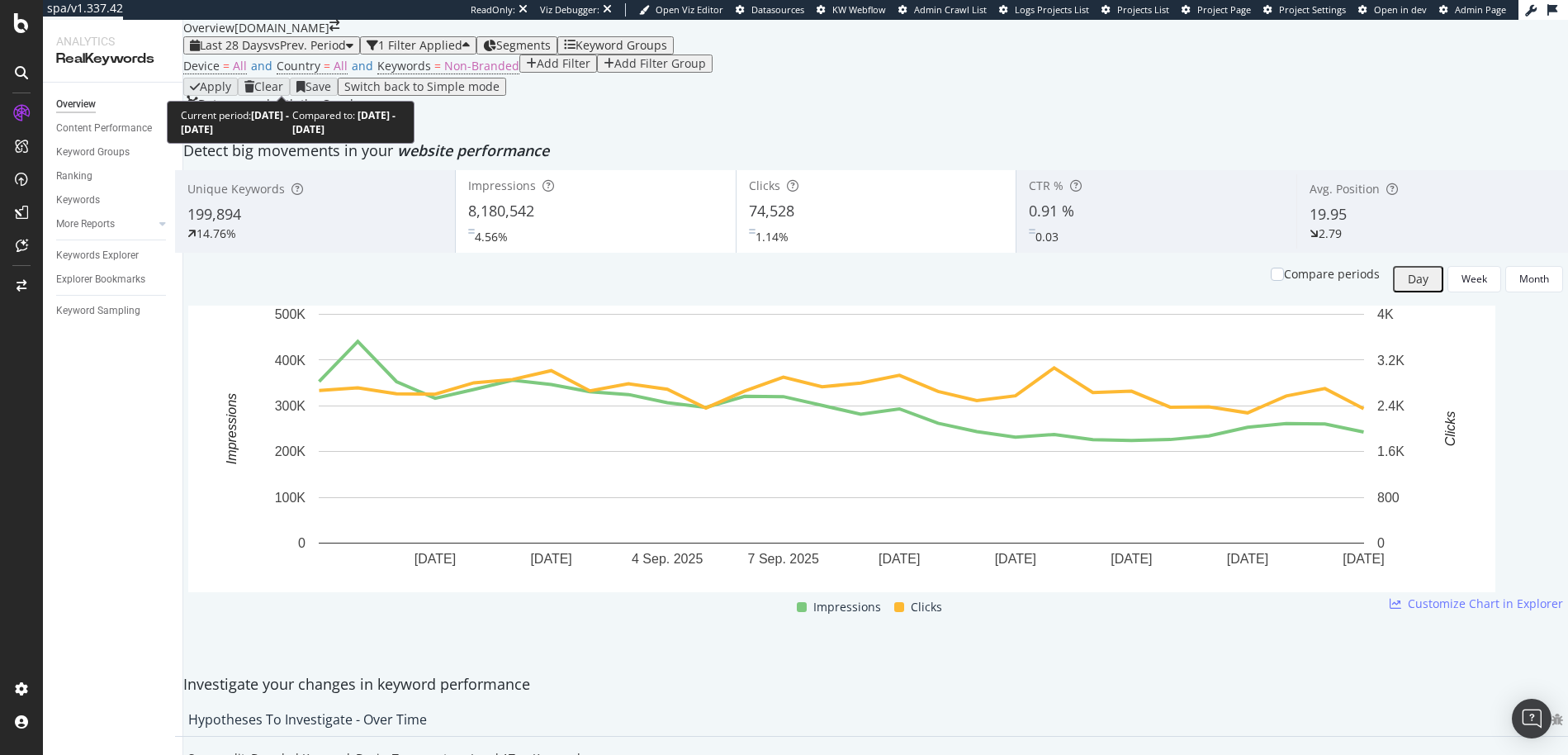
click at [318, 53] on span "vs Prev. Period" at bounding box center [306, 45] width 77 height 15
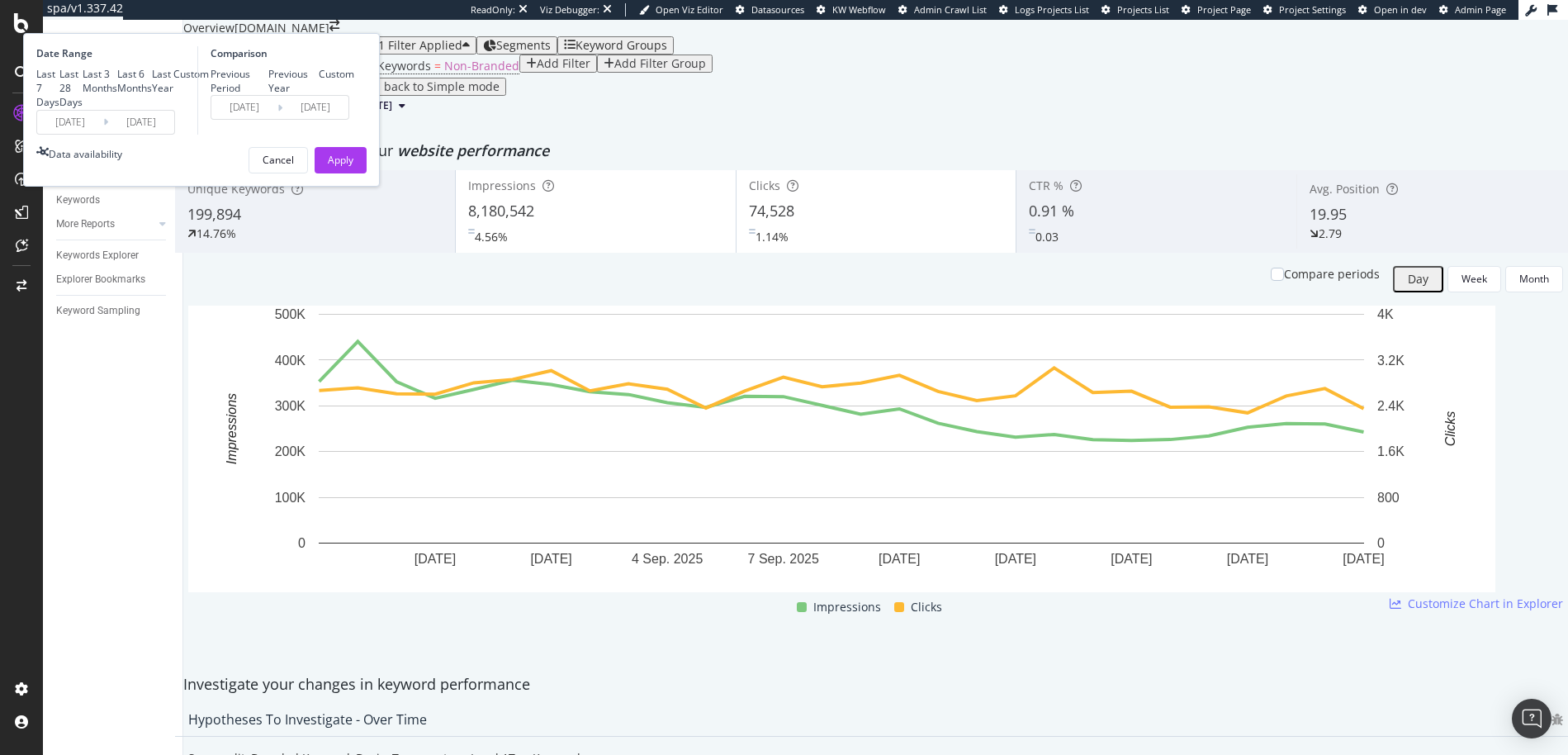
click at [319, 95] on div "Previous Year" at bounding box center [294, 81] width 51 height 28
type input "[DATE]"
click at [353, 166] on div "Apply" at bounding box center [340, 160] width 25 height 14
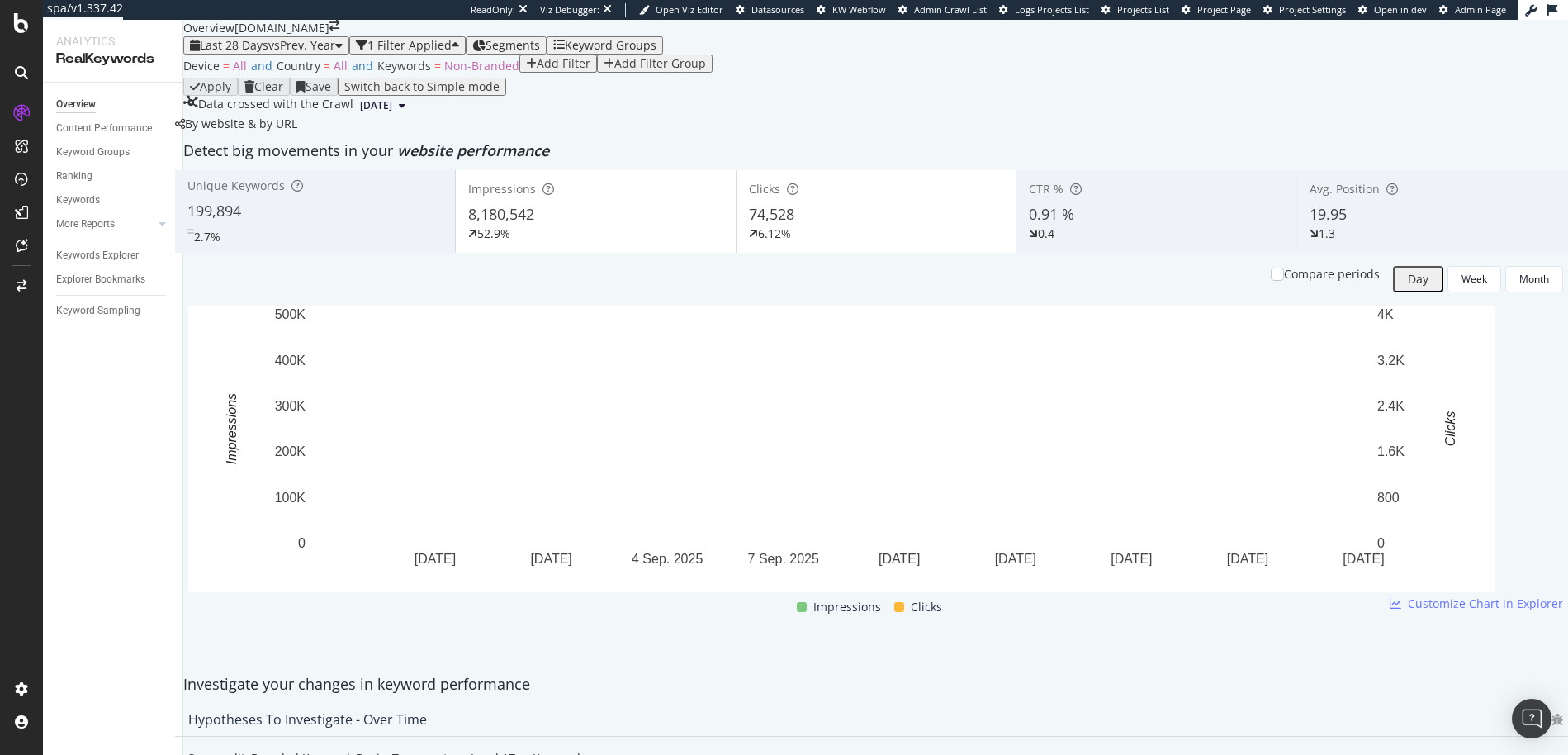
scroll to position [9, 0]
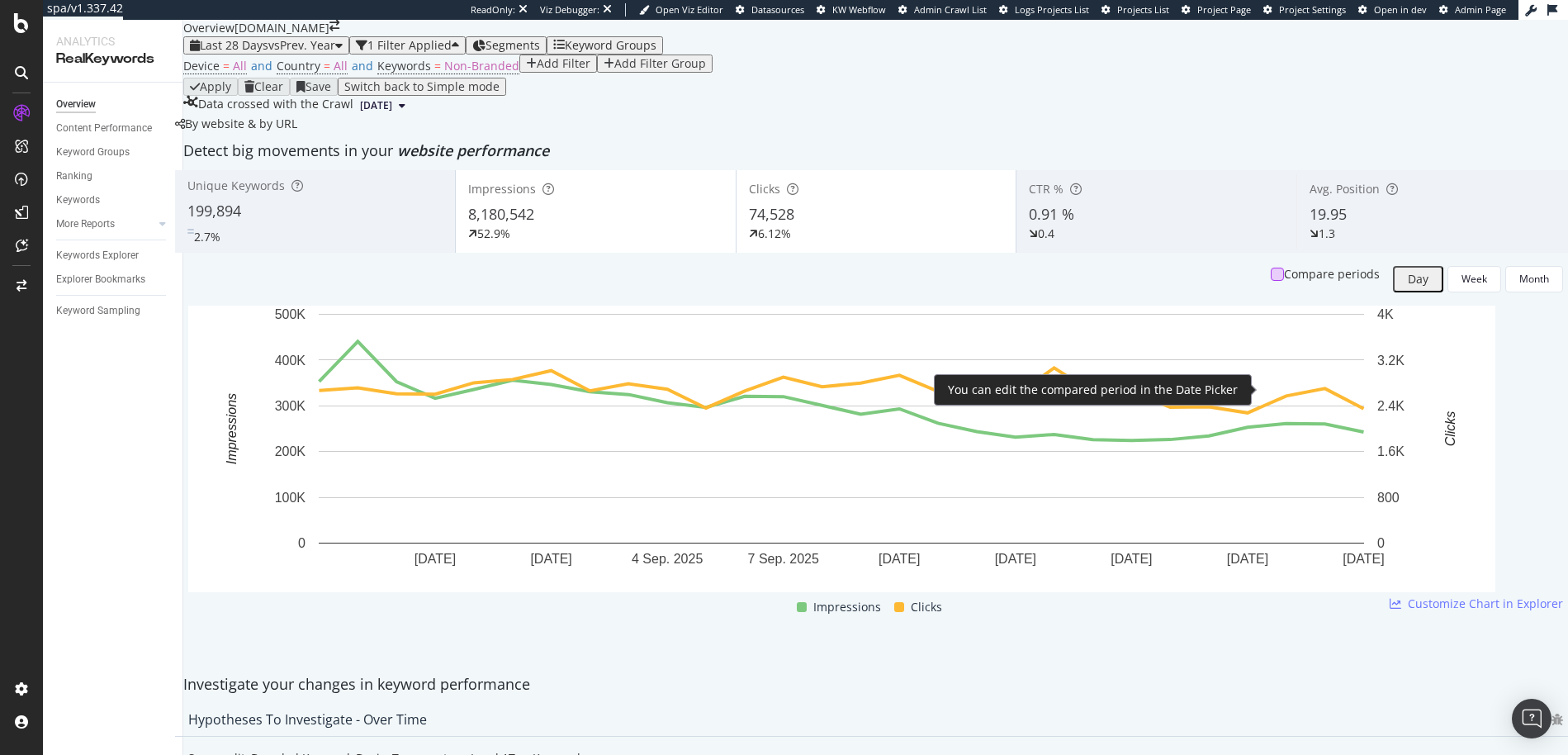
click at [1271, 281] on div at bounding box center [1278, 274] width 14 height 14
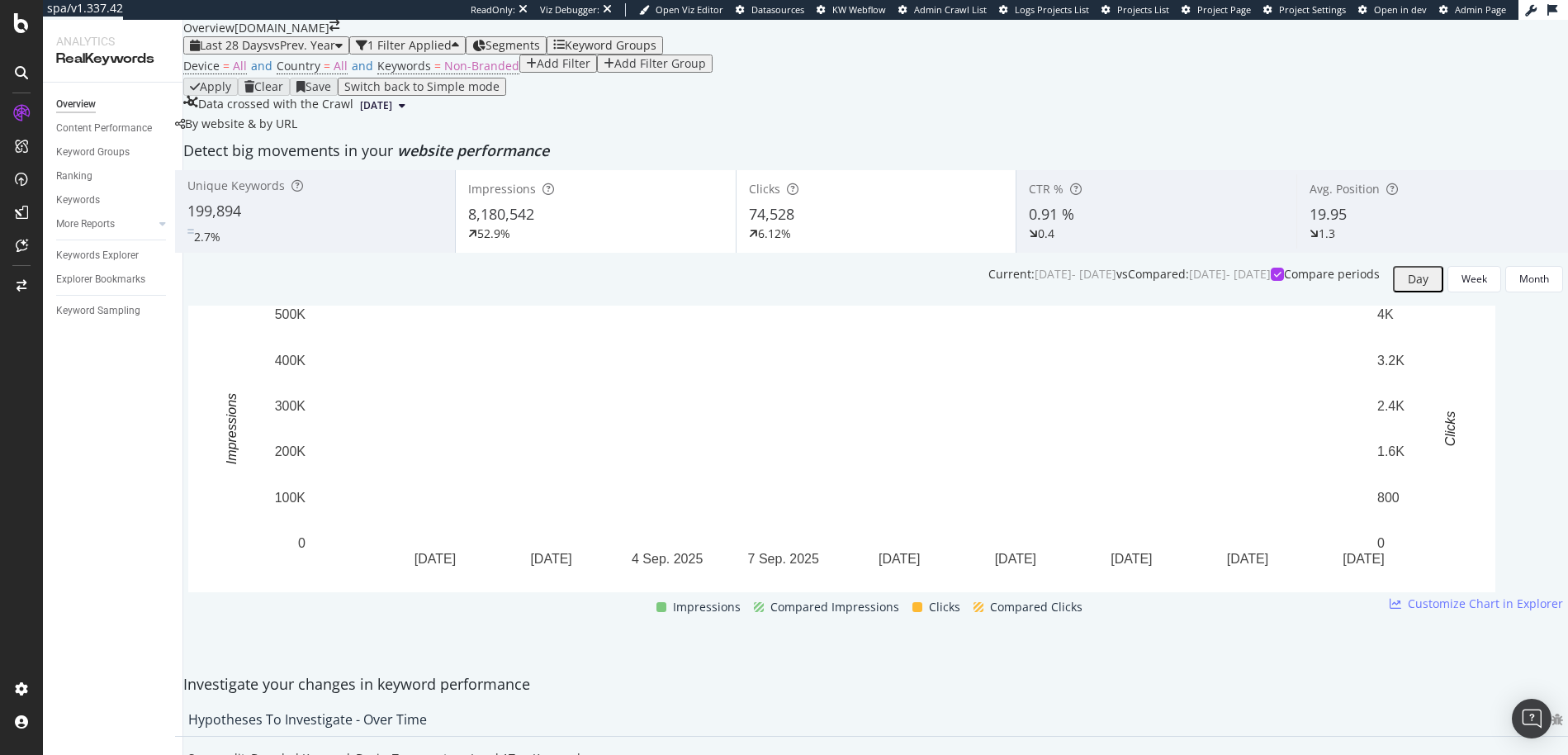
scroll to position [25, 0]
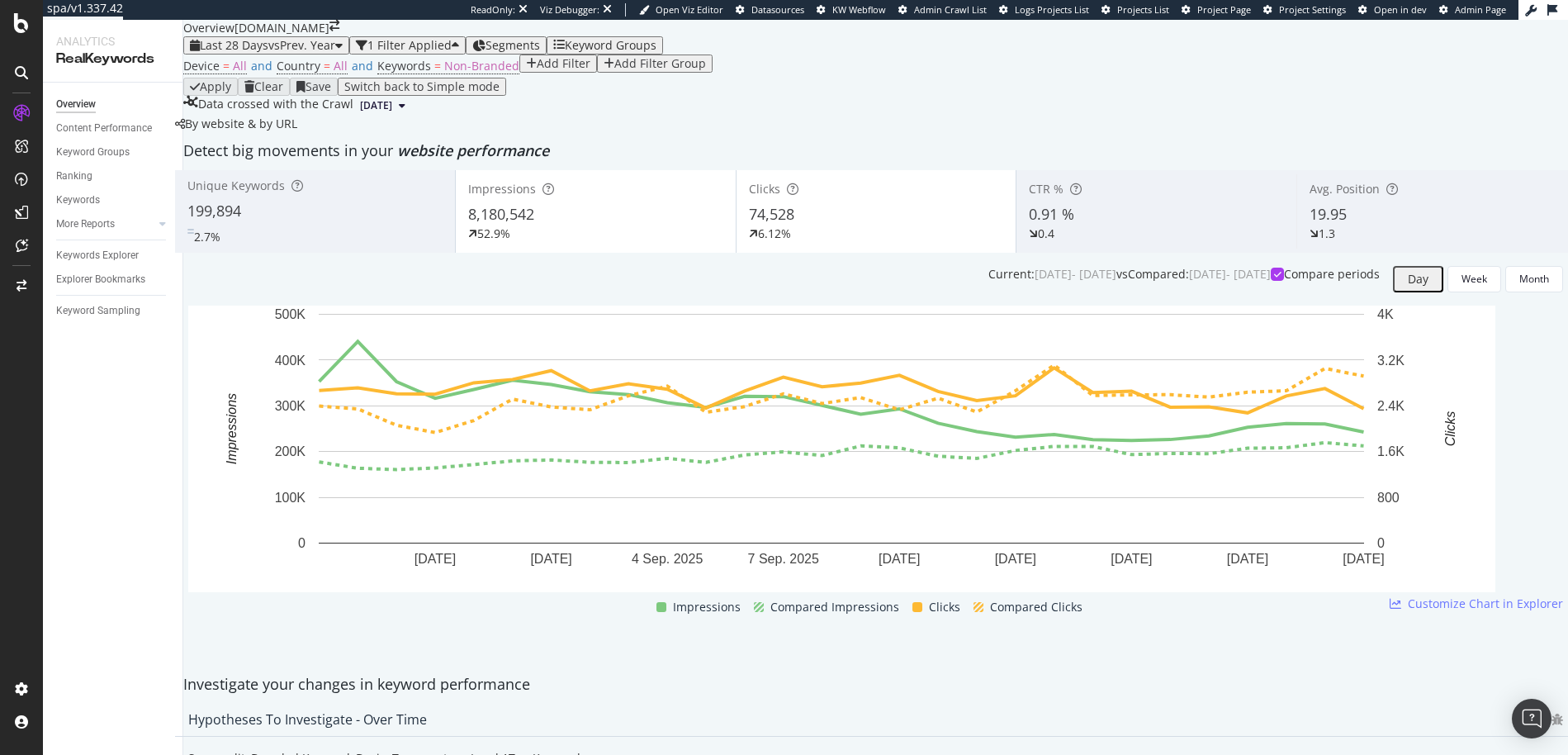
click at [354, 245] on div "2.7%" at bounding box center [315, 234] width 256 height 24
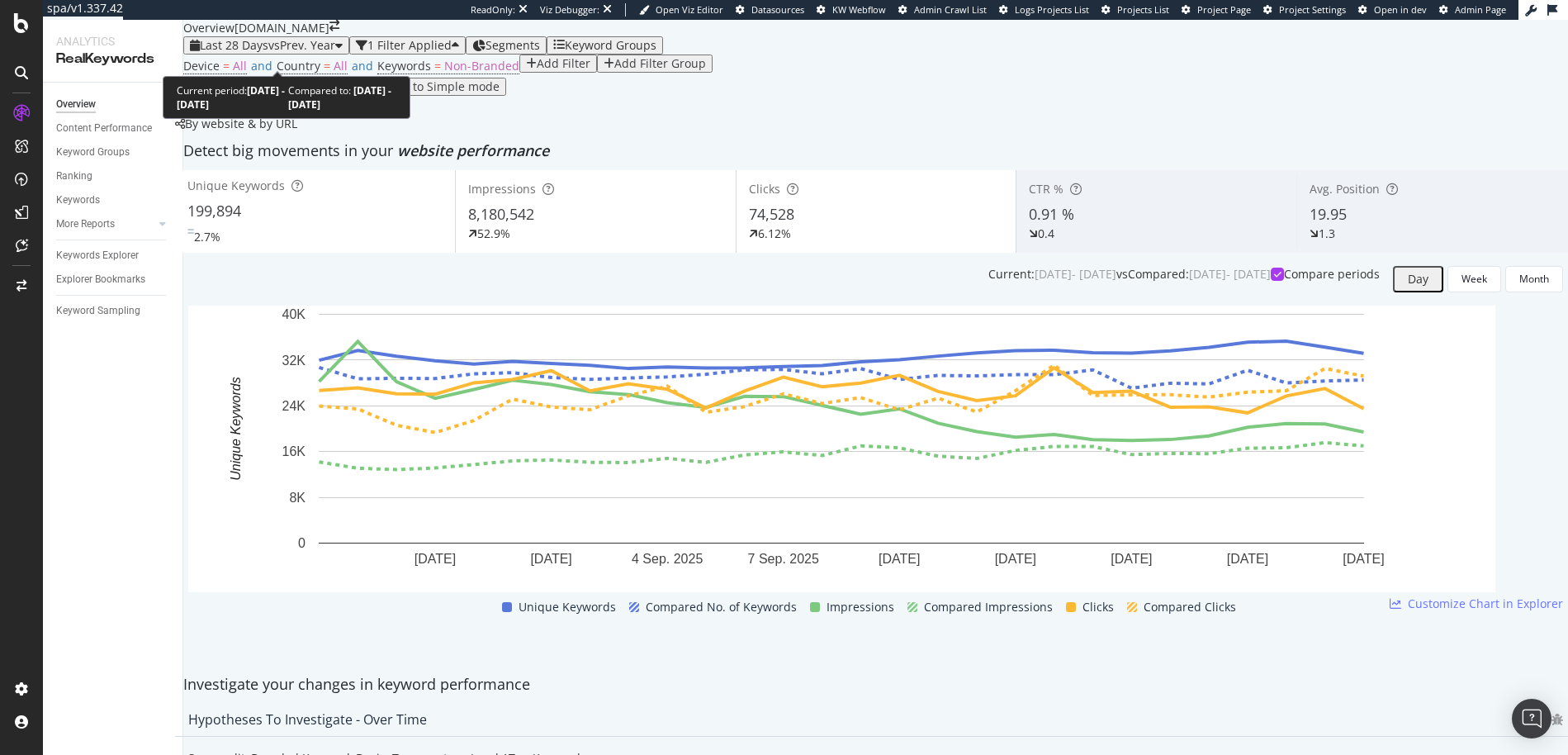
click at [295, 53] on span "vs Prev. Year" at bounding box center [301, 45] width 67 height 15
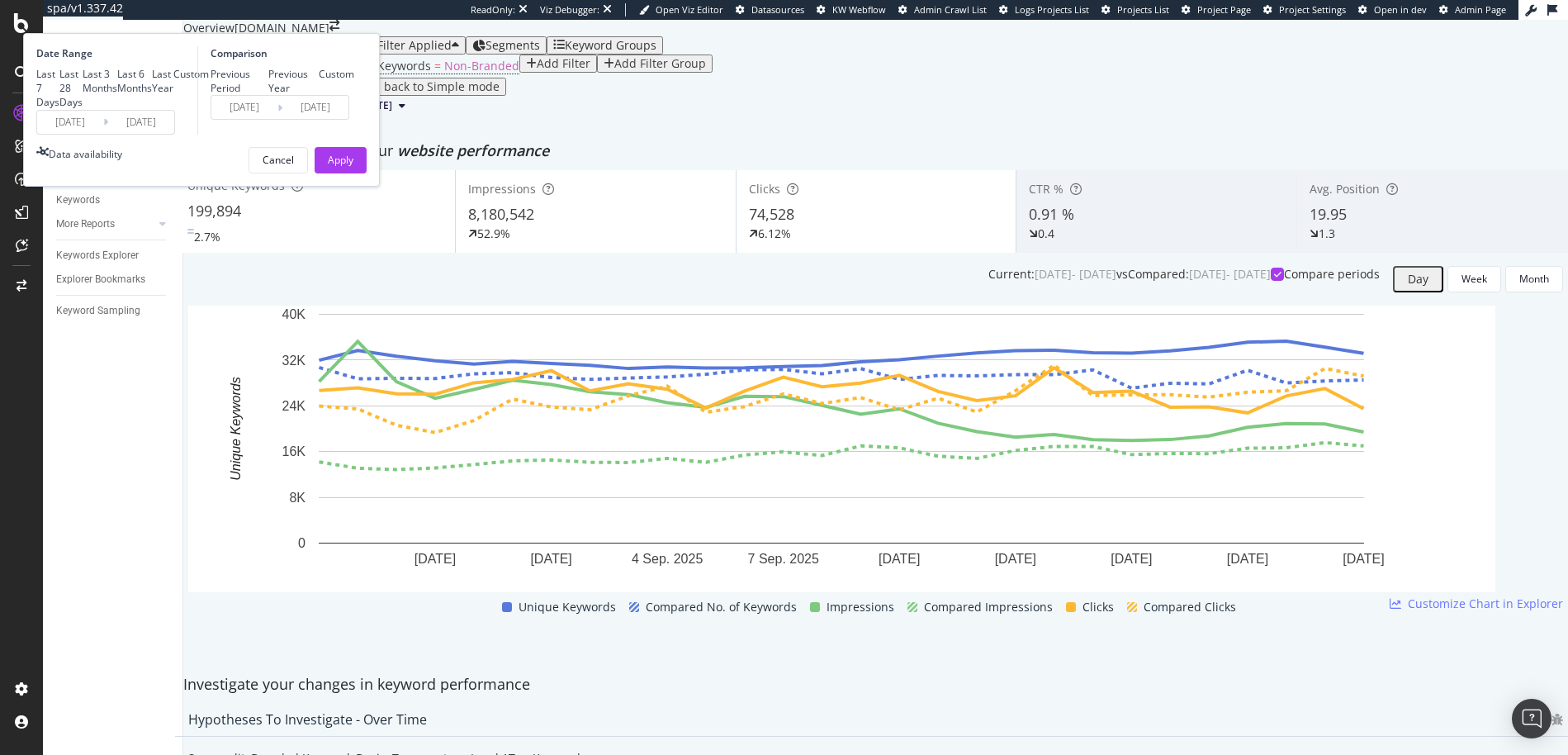
click at [82, 81] on div "Last 3 Months" at bounding box center [82, 81] width 0 height 0
type input "[DATE]"
click at [353, 166] on div "Apply" at bounding box center [340, 160] width 25 height 14
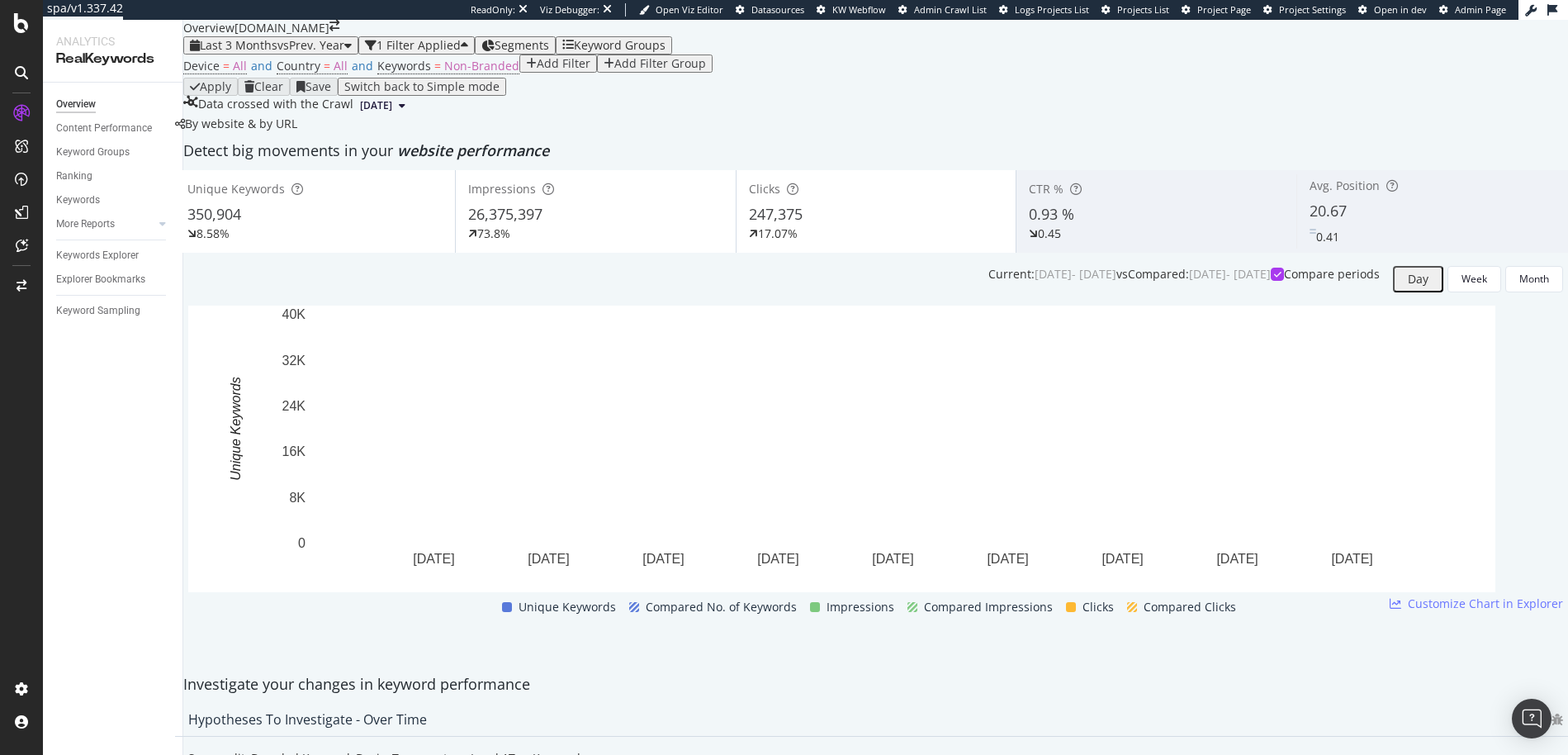
scroll to position [25, 0]
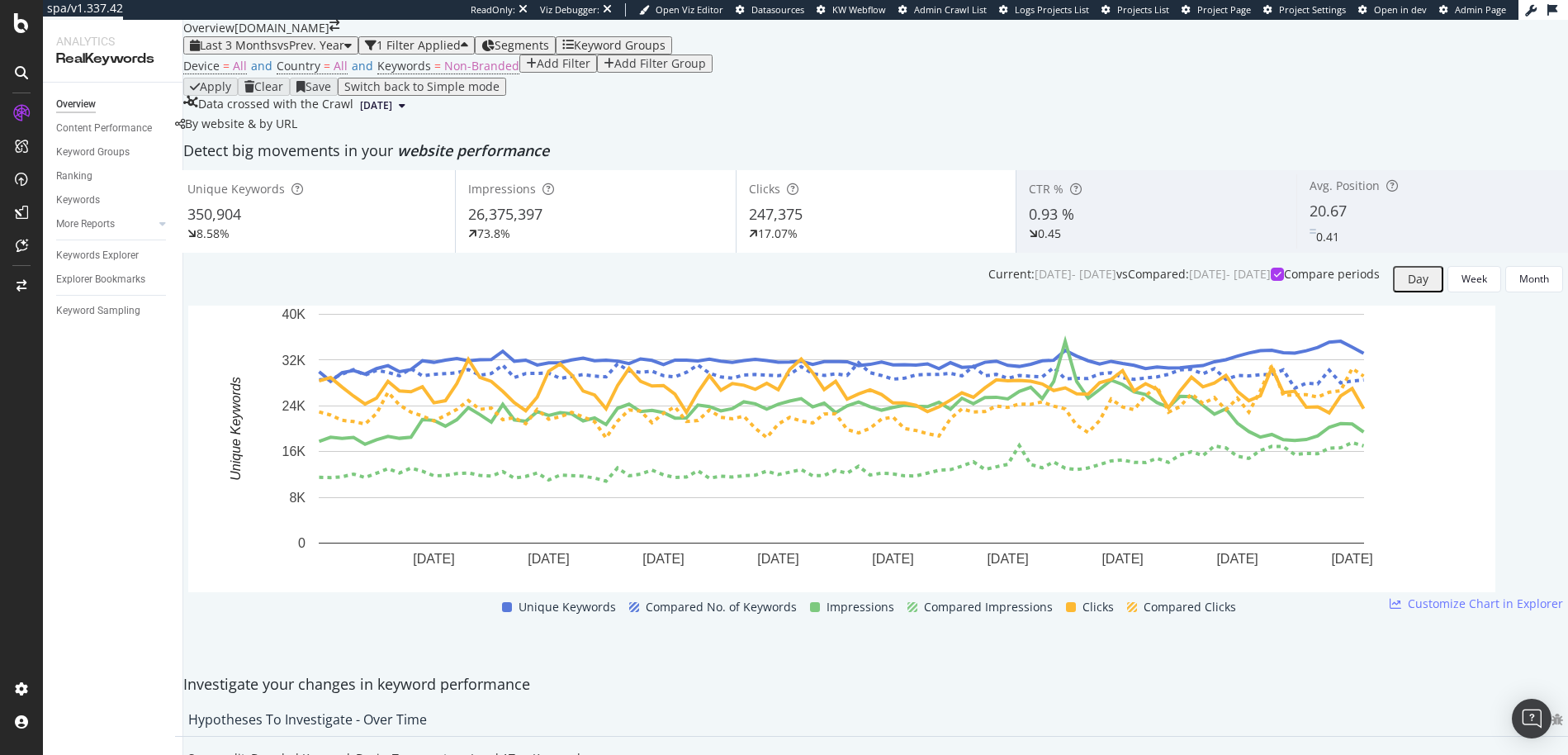
click at [425, 253] on div "Unique Keywords 350,904 8.58%" at bounding box center [315, 211] width 280 height 82
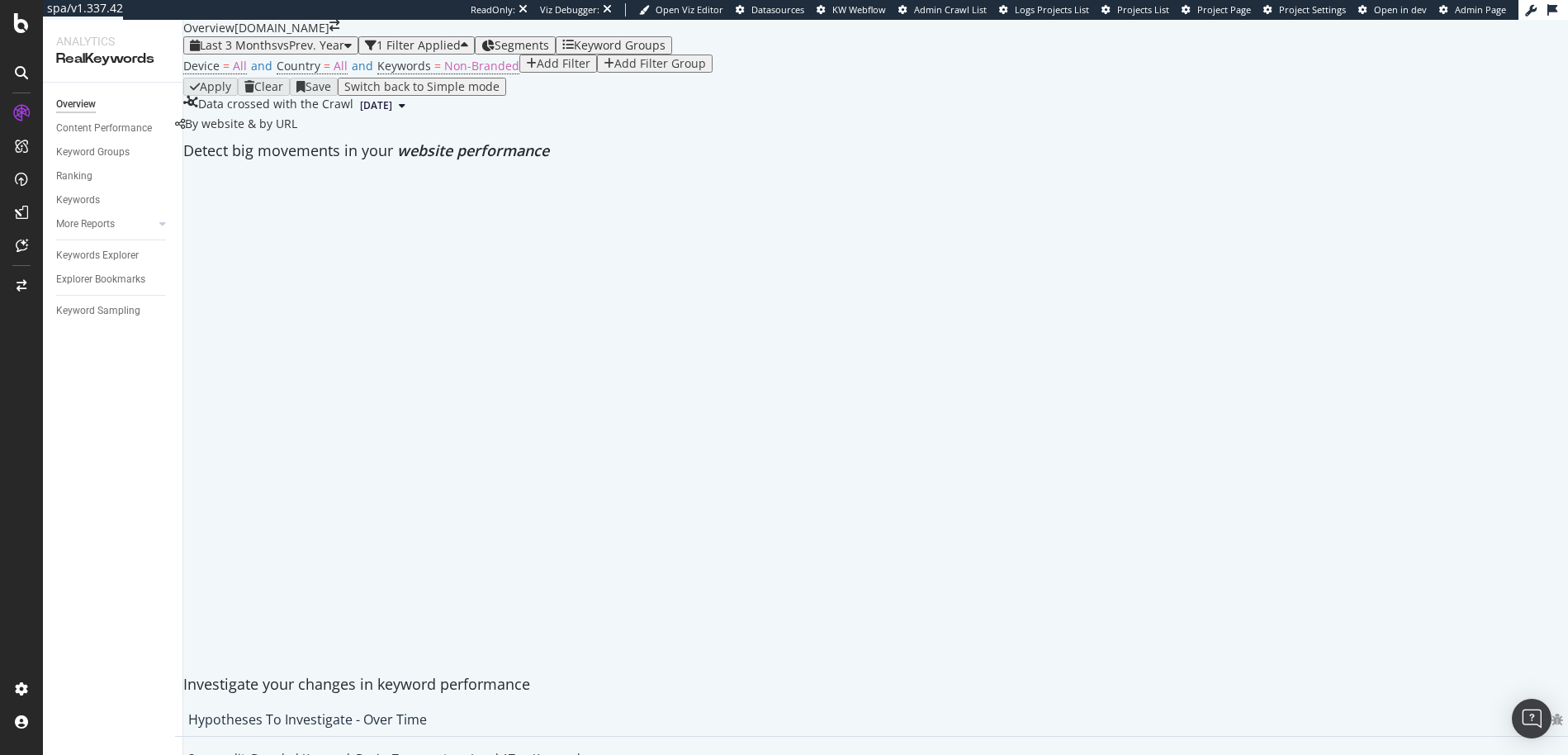
click at [649, 170] on div at bounding box center [875, 170] width 1402 height 0
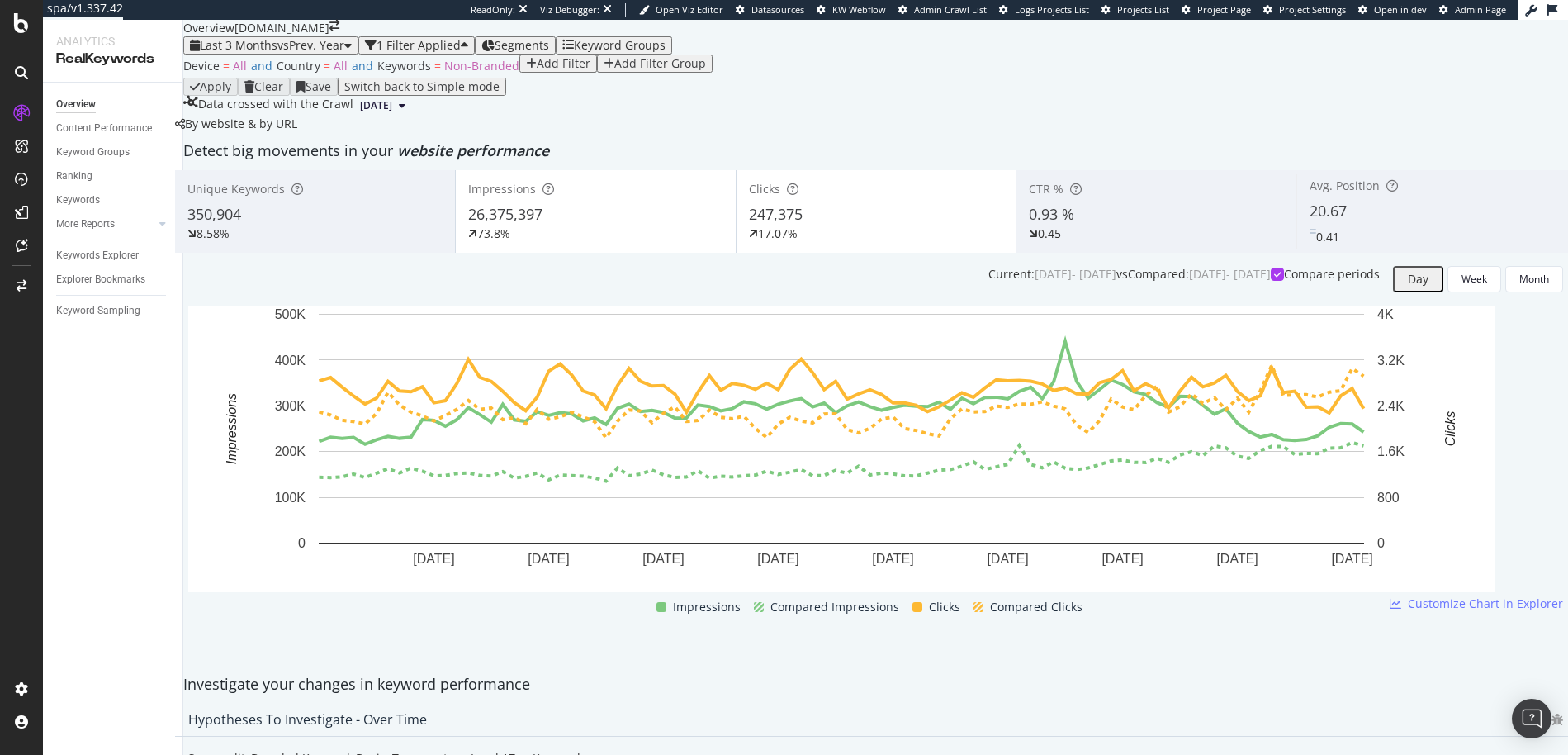
click at [649, 226] on div "26,375,397" at bounding box center [596, 214] width 256 height 21
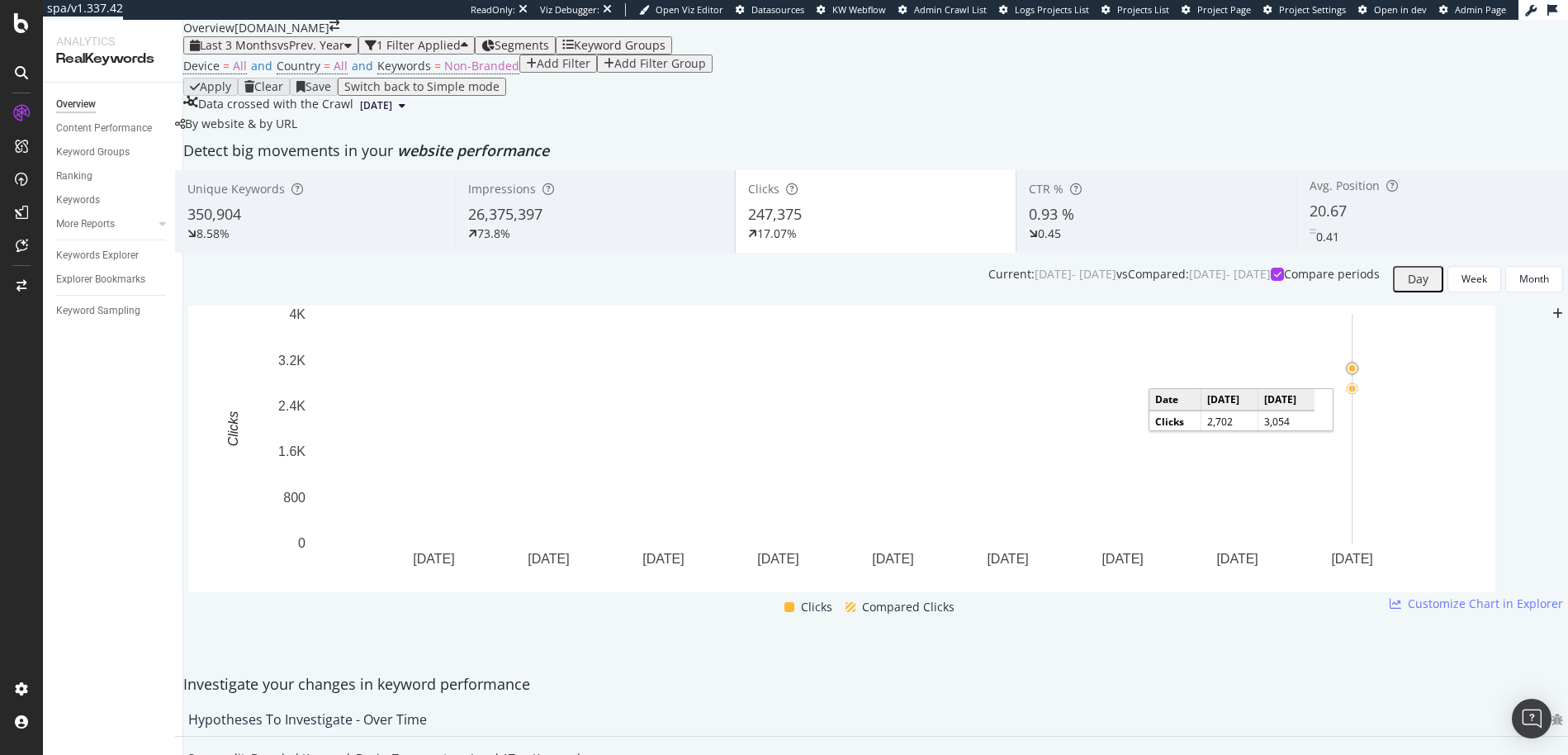
scroll to position [43, 0]
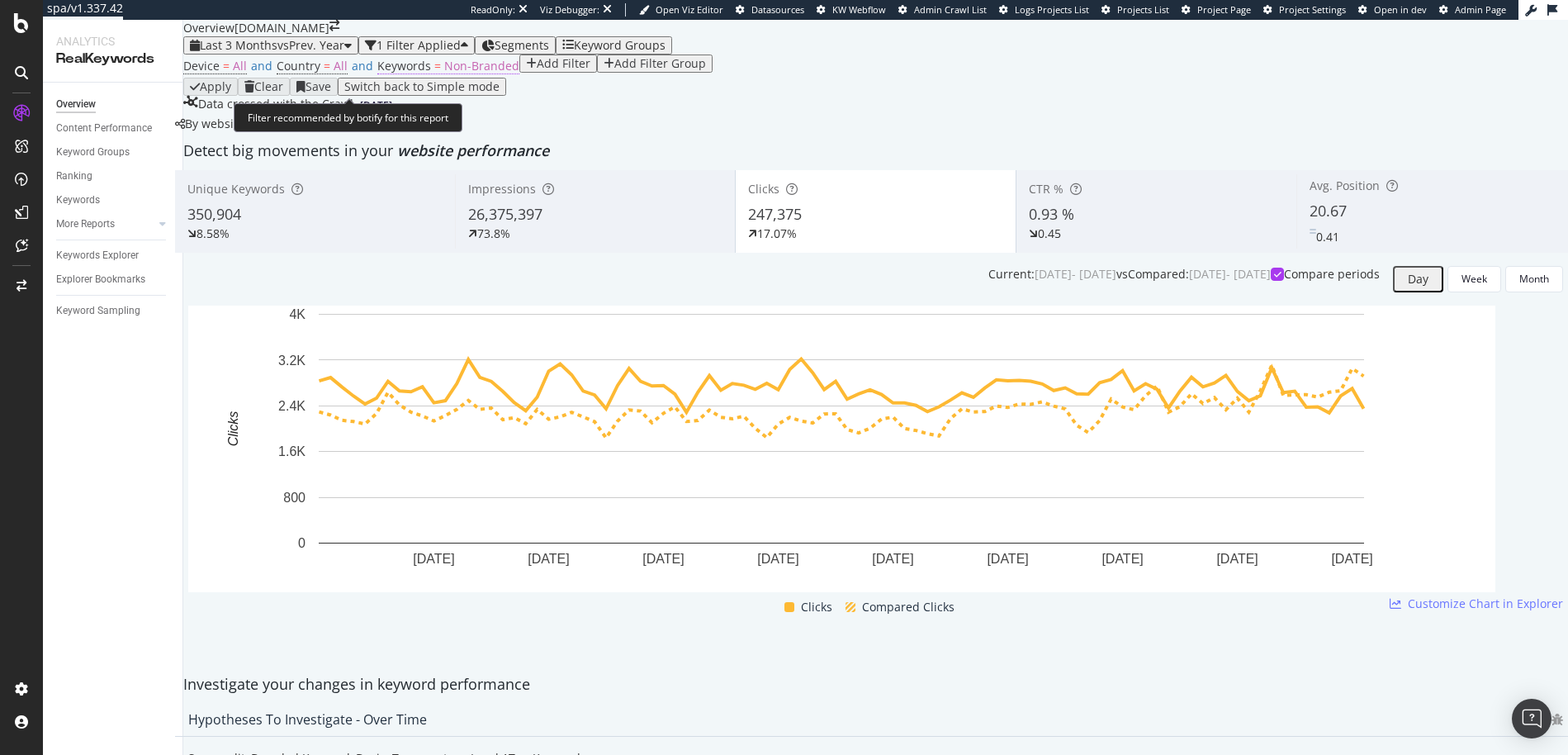
click at [455, 74] on span "Non-Branded" at bounding box center [481, 65] width 76 height 15
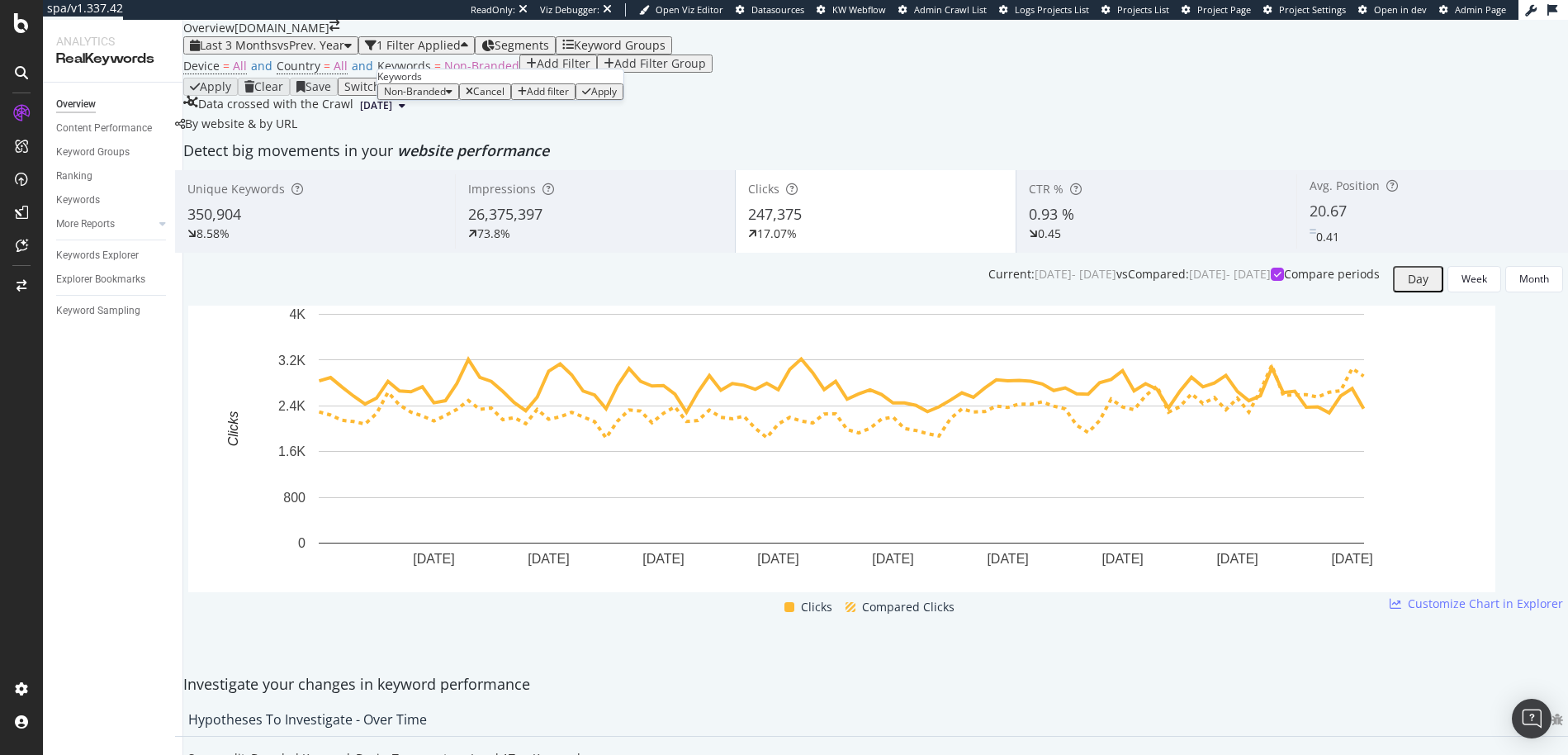
click at [452, 97] on div "button" at bounding box center [449, 92] width 7 height 10
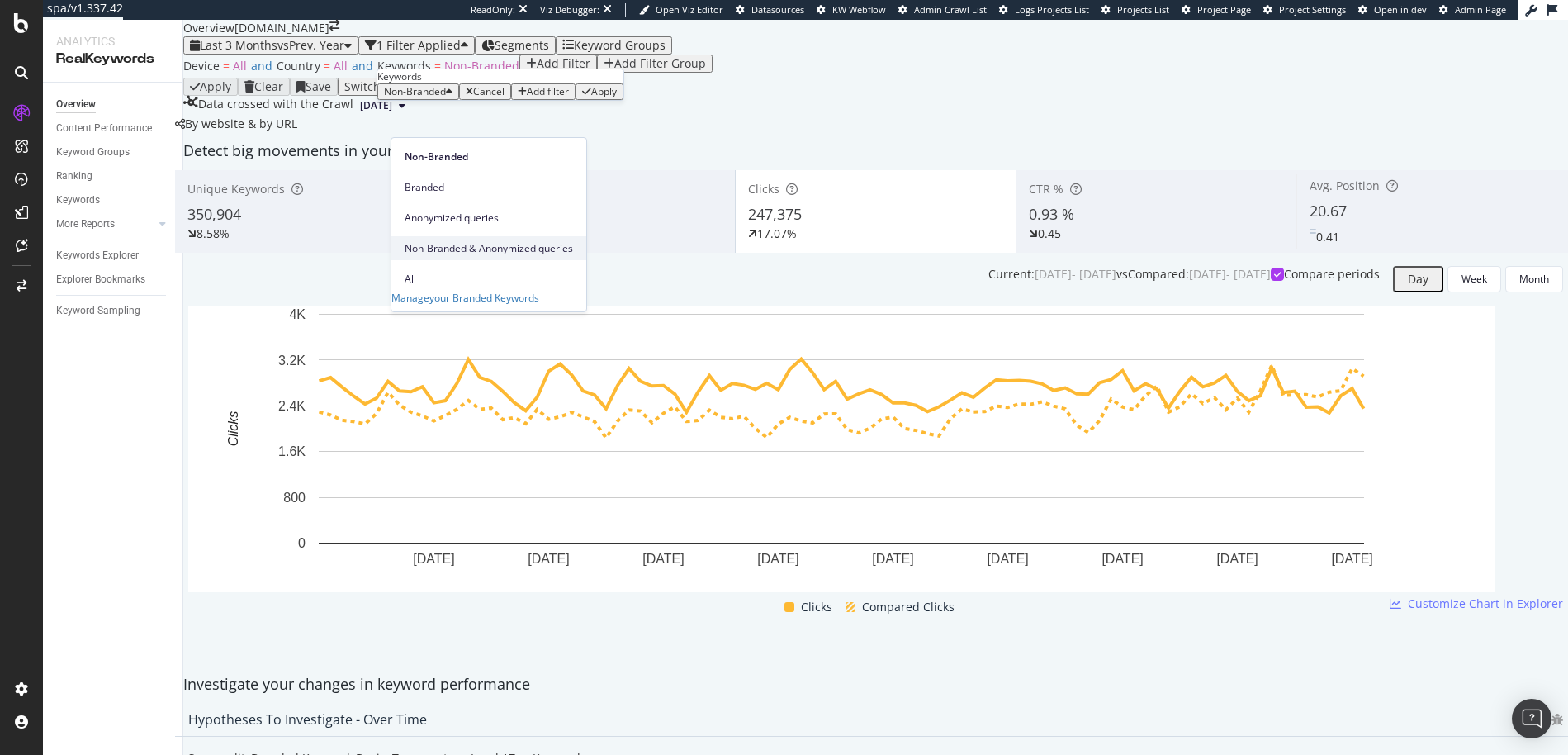
click at [462, 241] on span "Non-Branded & Anonymized queries" at bounding box center [489, 249] width 168 height 15
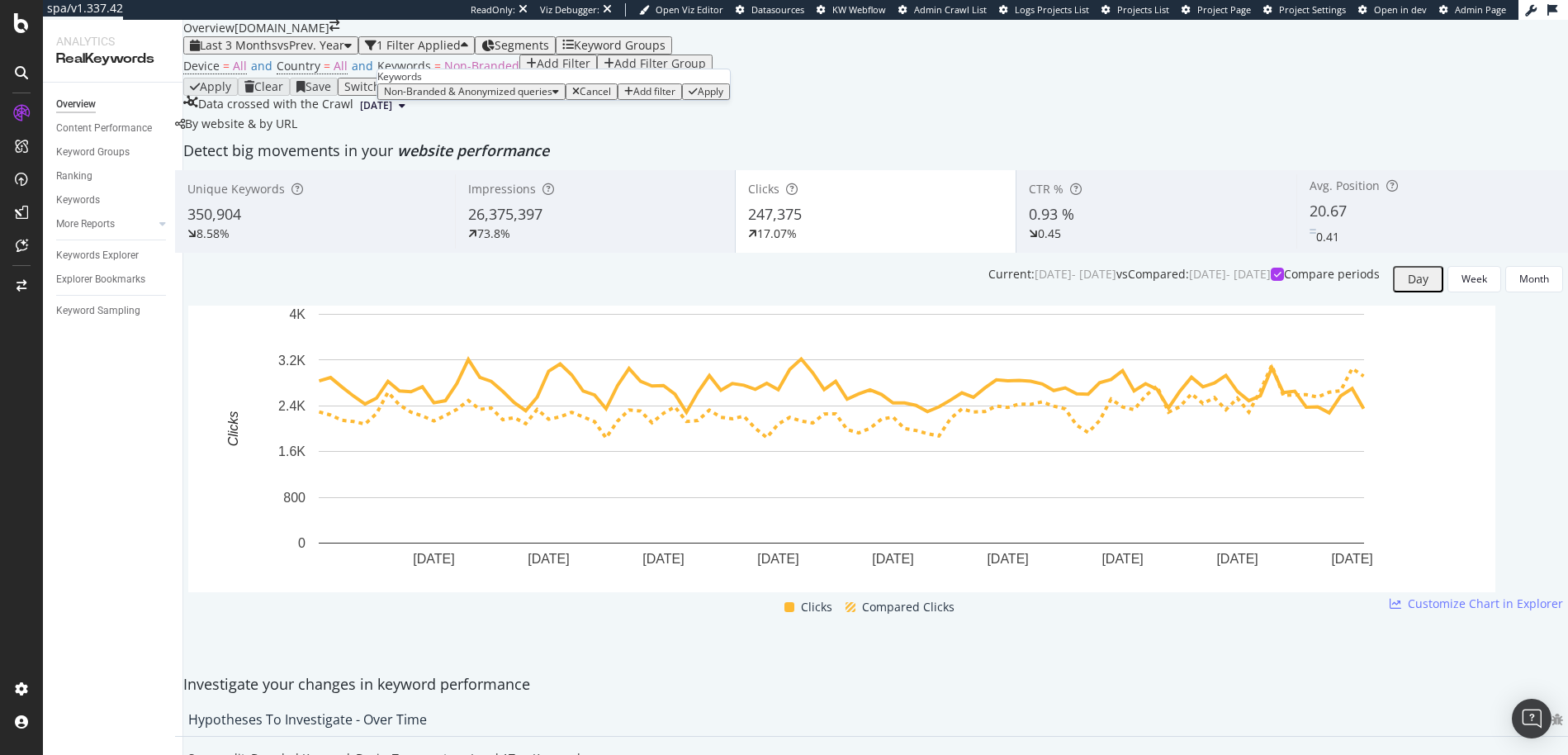
click at [618, 100] on div "Add filter Apply" at bounding box center [674, 91] width 112 height 16
click at [698, 98] on div "Apply" at bounding box center [711, 92] width 25 height 12
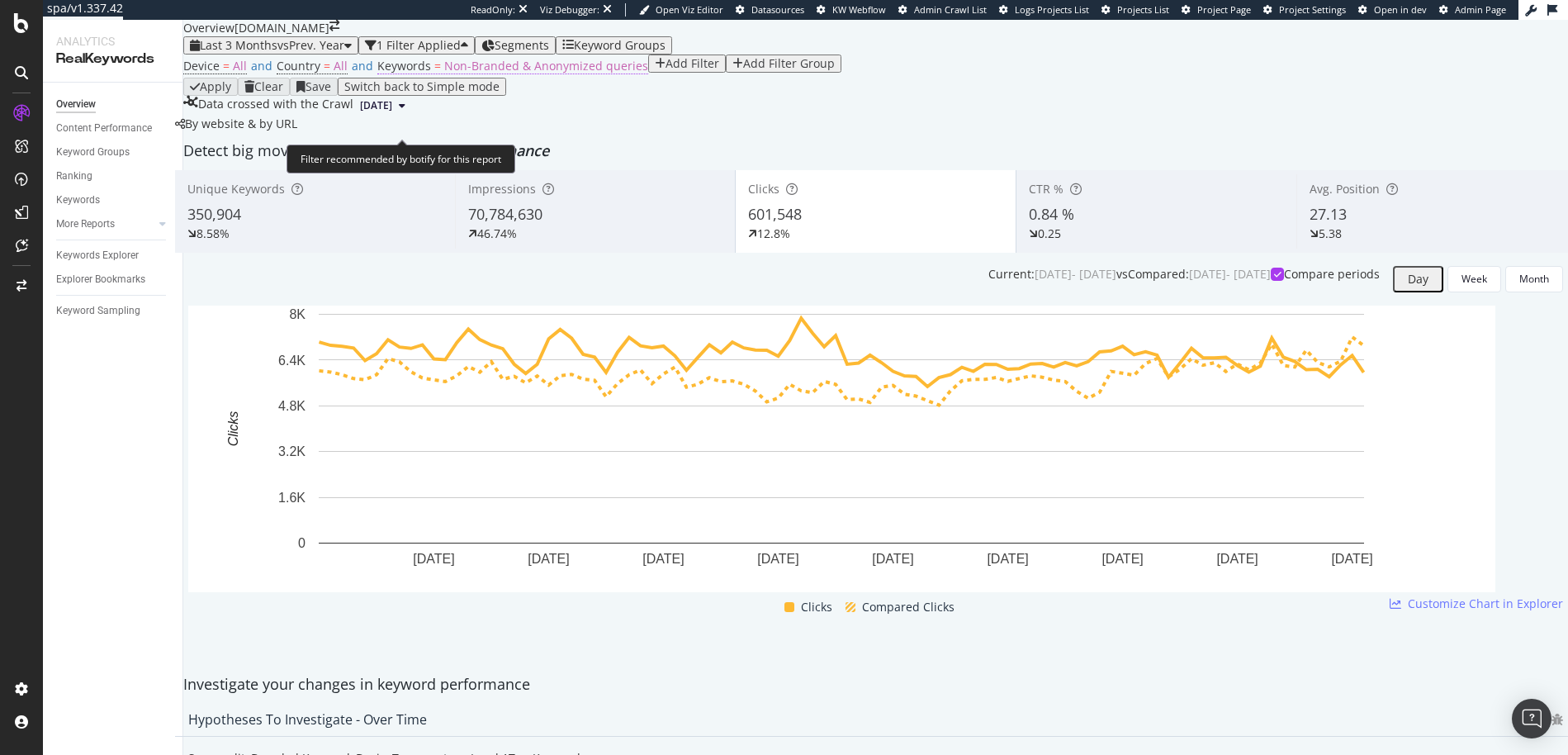
click at [452, 74] on span "Non-Branded & Anonymized queries" at bounding box center [546, 65] width 204 height 15
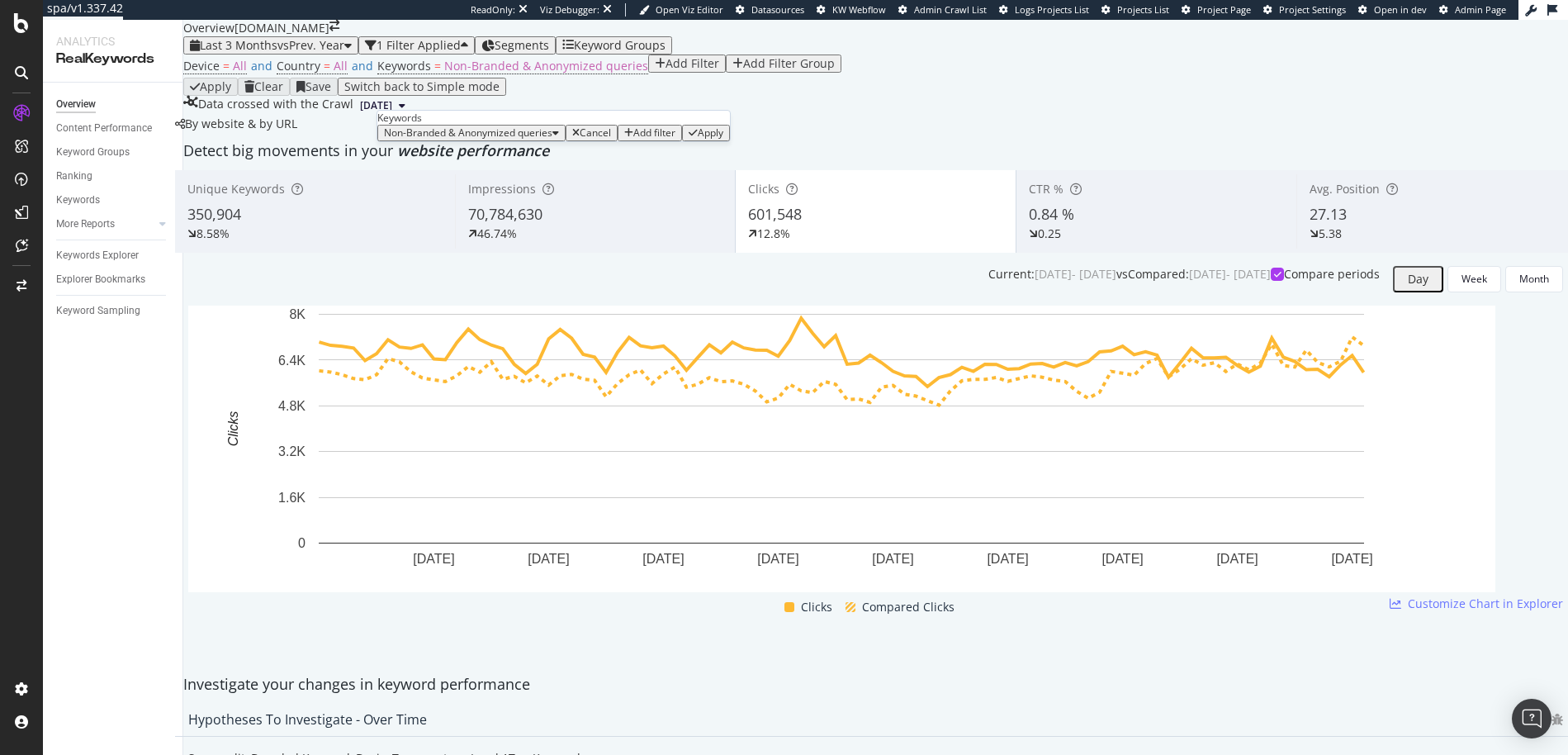
click at [454, 139] on span "Non-Branded & Anonymized queries" at bounding box center [468, 132] width 168 height 14
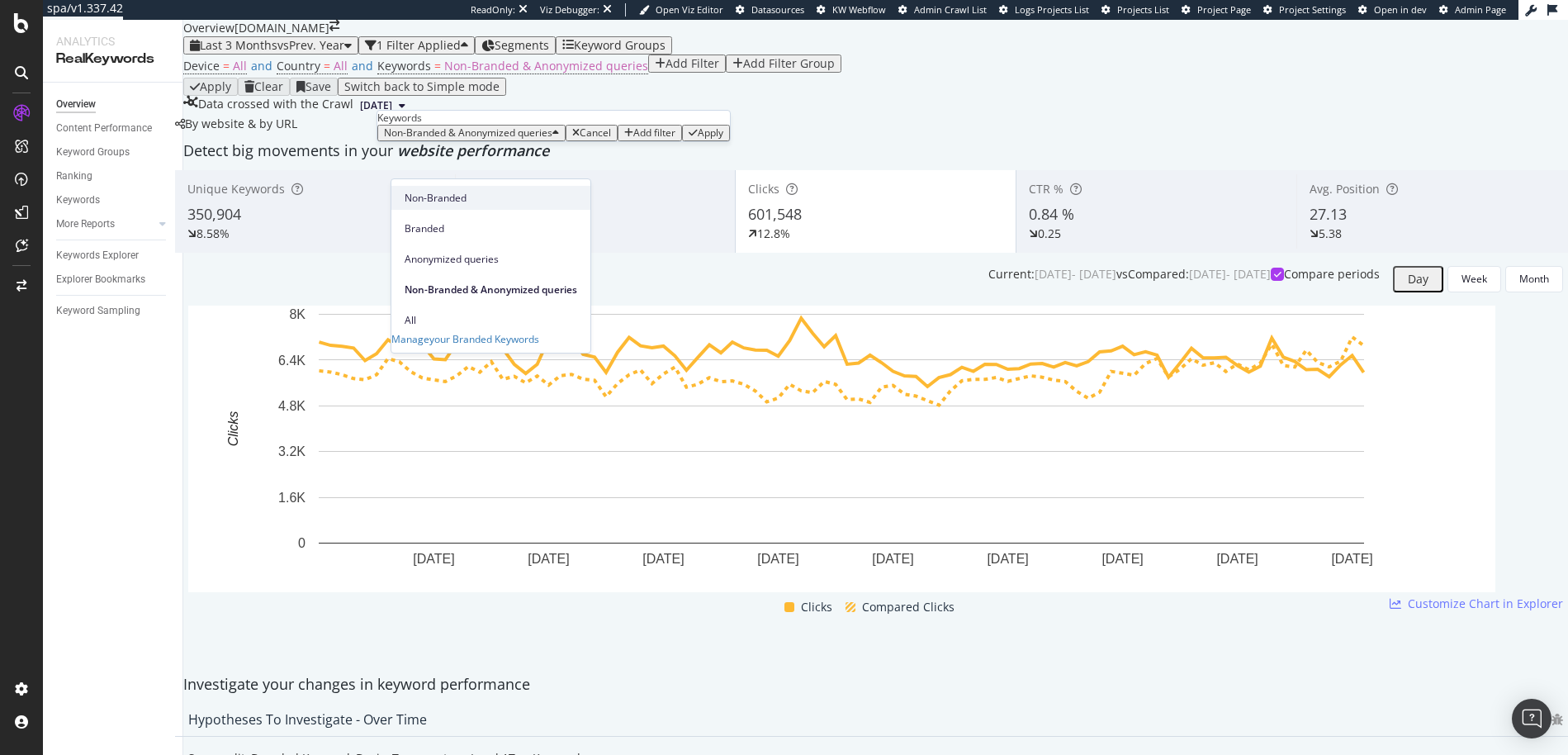
click at [446, 197] on span "Non-Branded" at bounding box center [491, 199] width 172 height 15
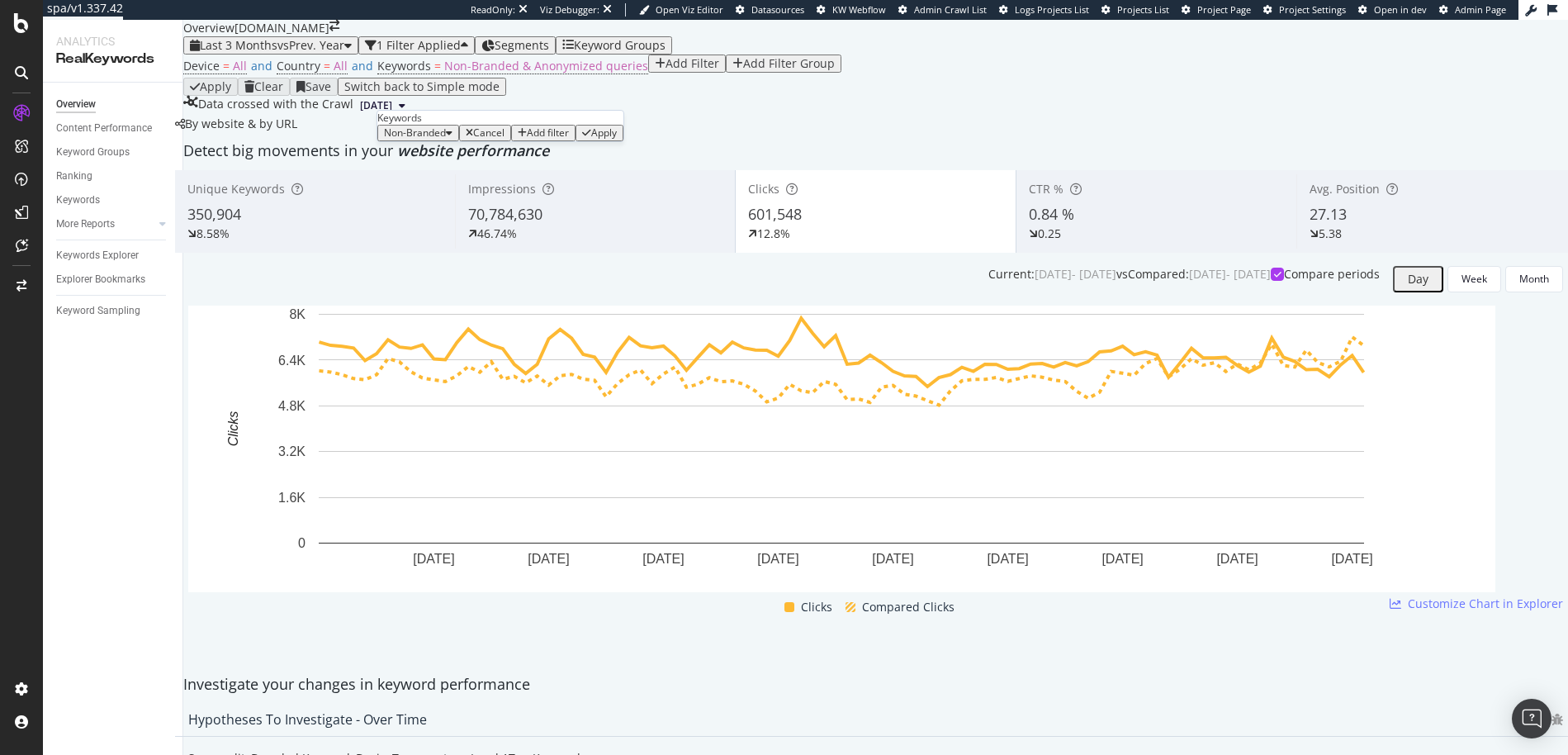
click at [582, 138] on div "Apply" at bounding box center [599, 133] width 35 height 12
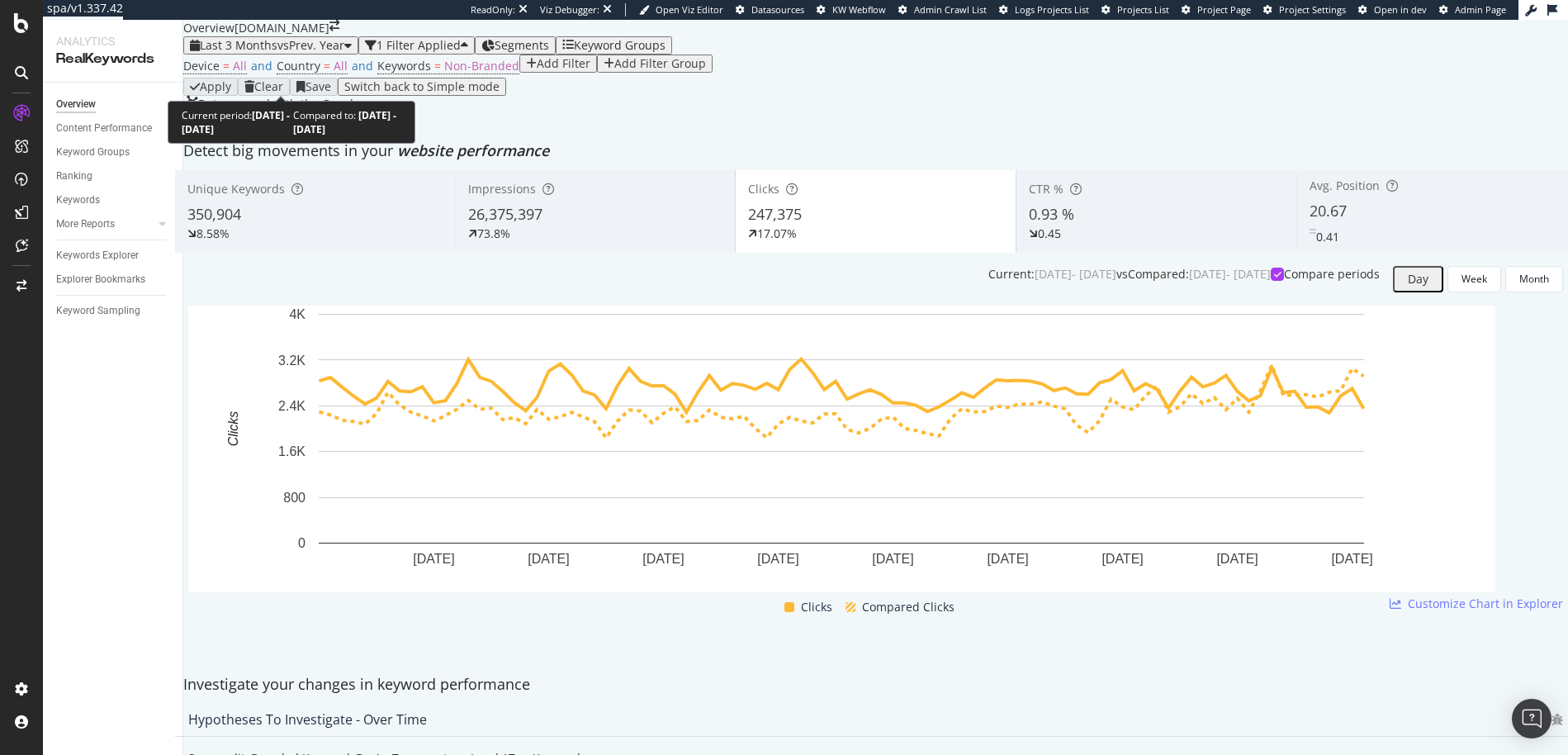
click at [273, 53] on span "Last 3 Months" at bounding box center [238, 45] width 77 height 15
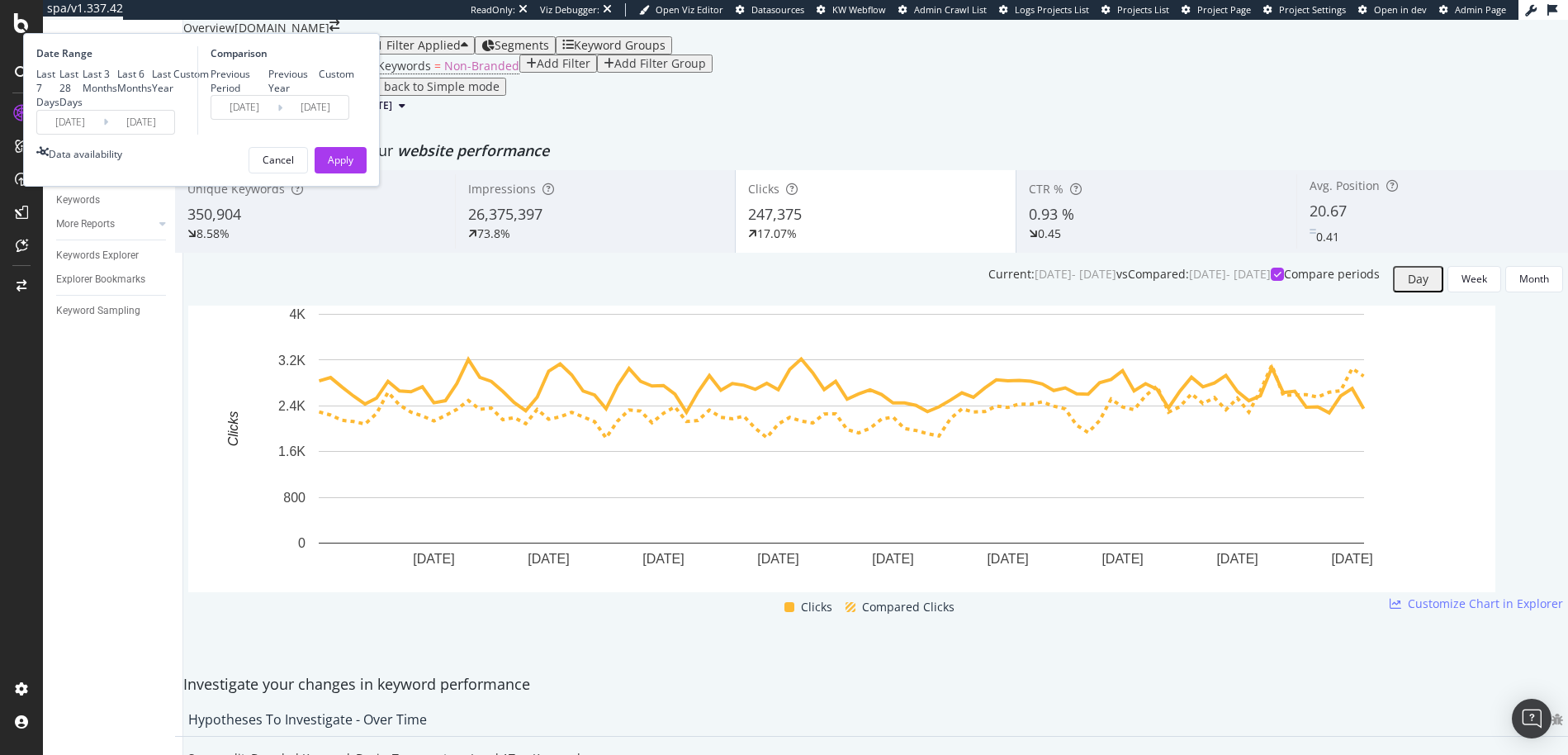
click at [104, 134] on input "[DATE]" at bounding box center [70, 121] width 66 height 23
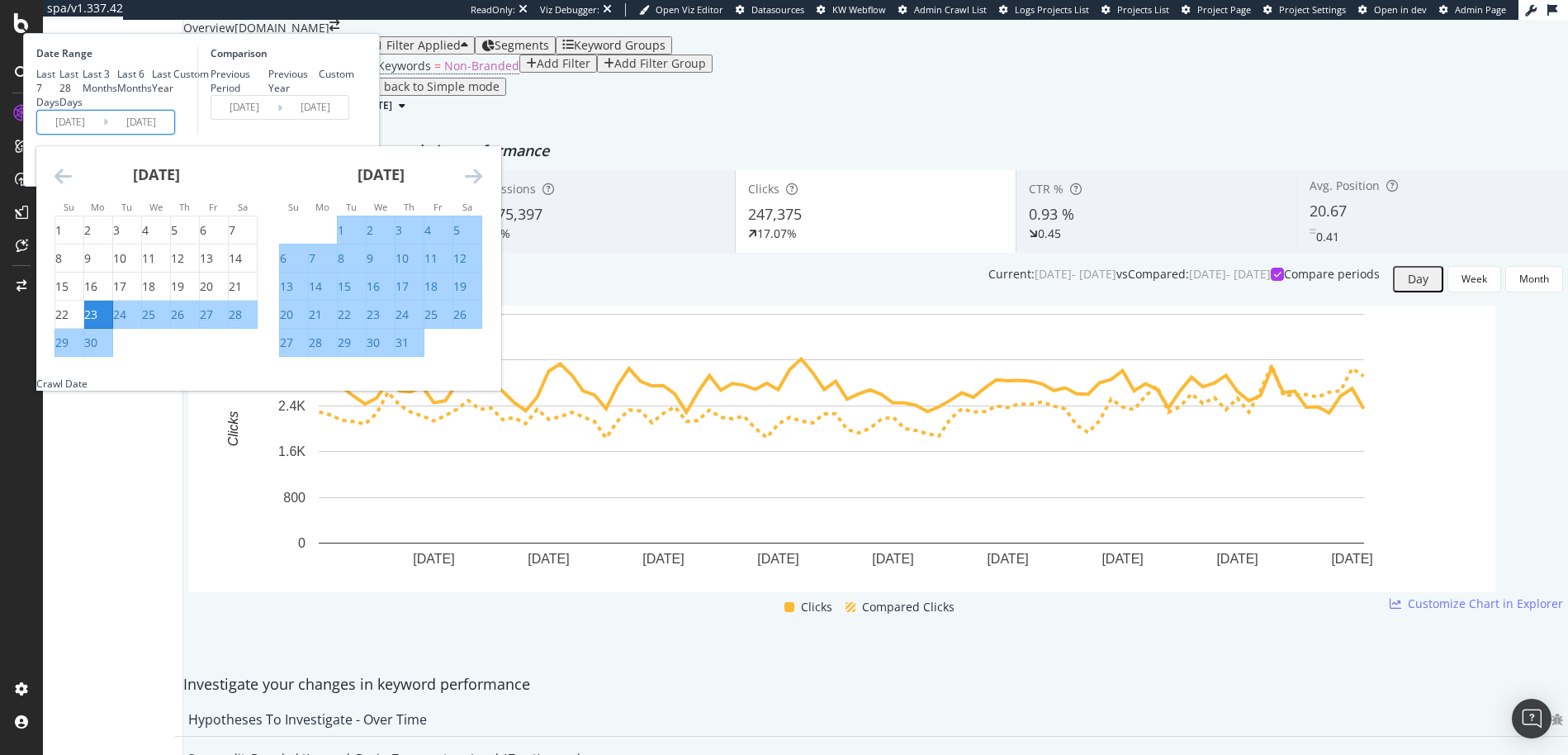
click at [482, 186] on icon "Move forward to switch to the next month." at bounding box center [474, 176] width 17 height 20
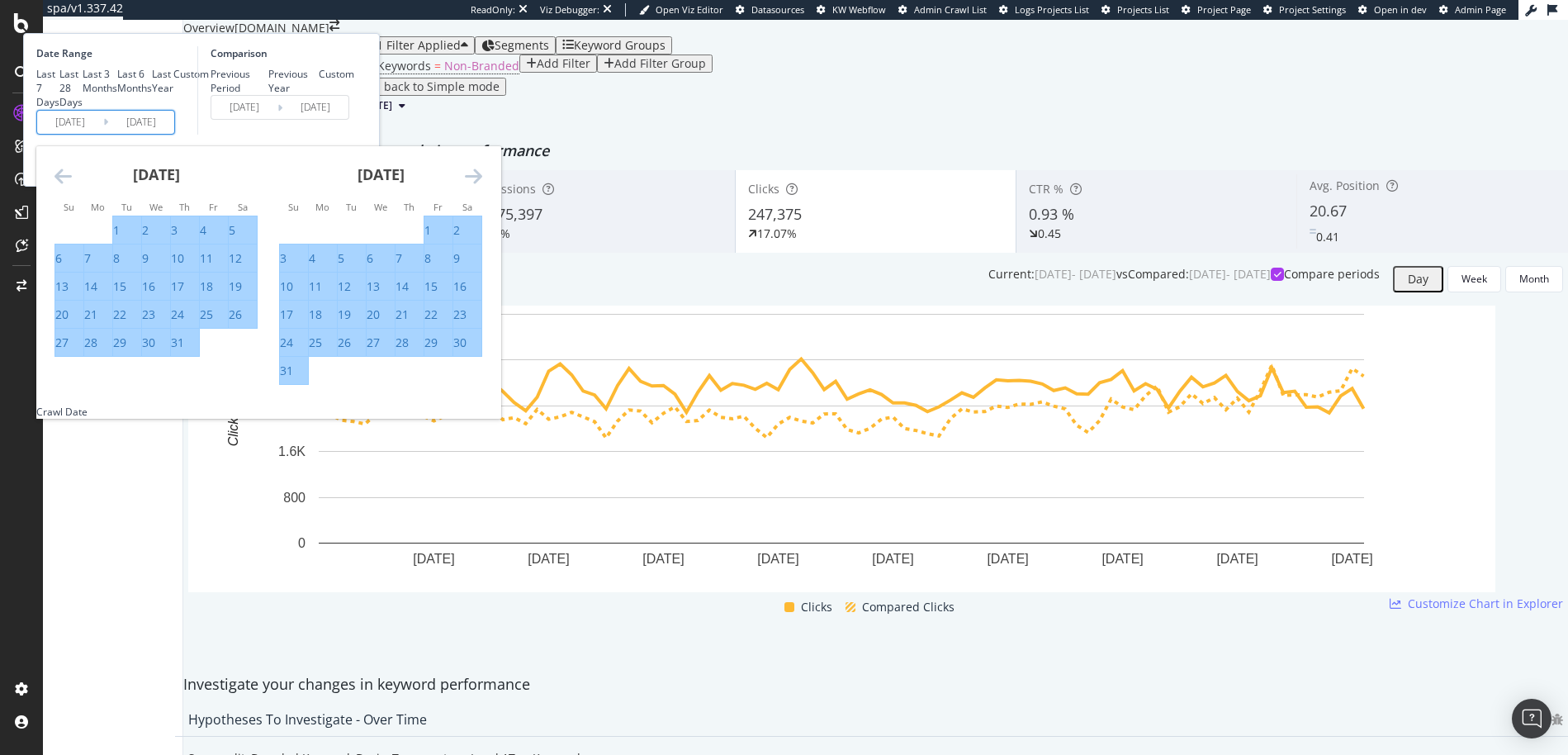
click at [482, 186] on icon "Move forward to switch to the next month." at bounding box center [474, 176] width 17 height 20
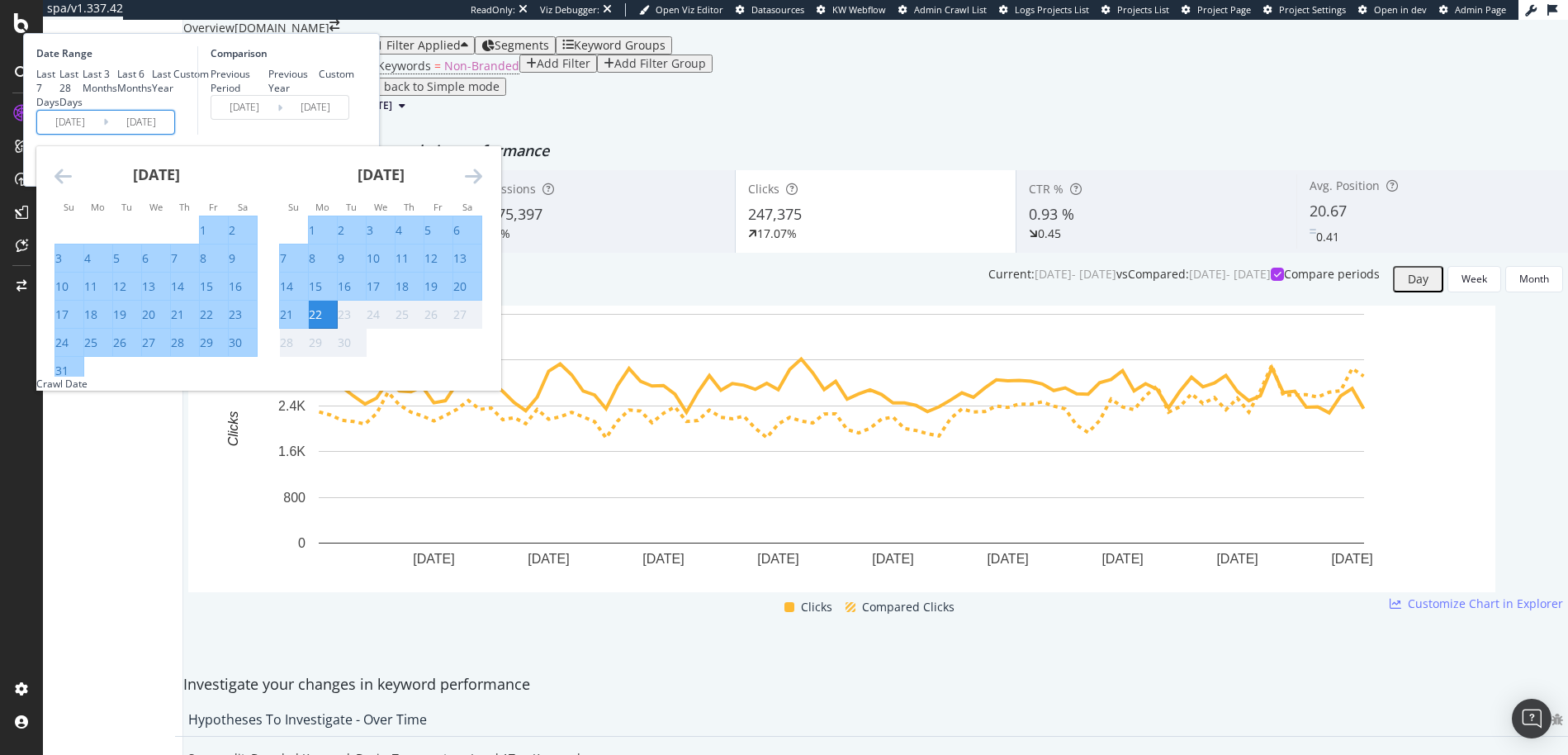
click at [322, 295] on div "15" at bounding box center [316, 286] width 14 height 16
type input "[DATE]"
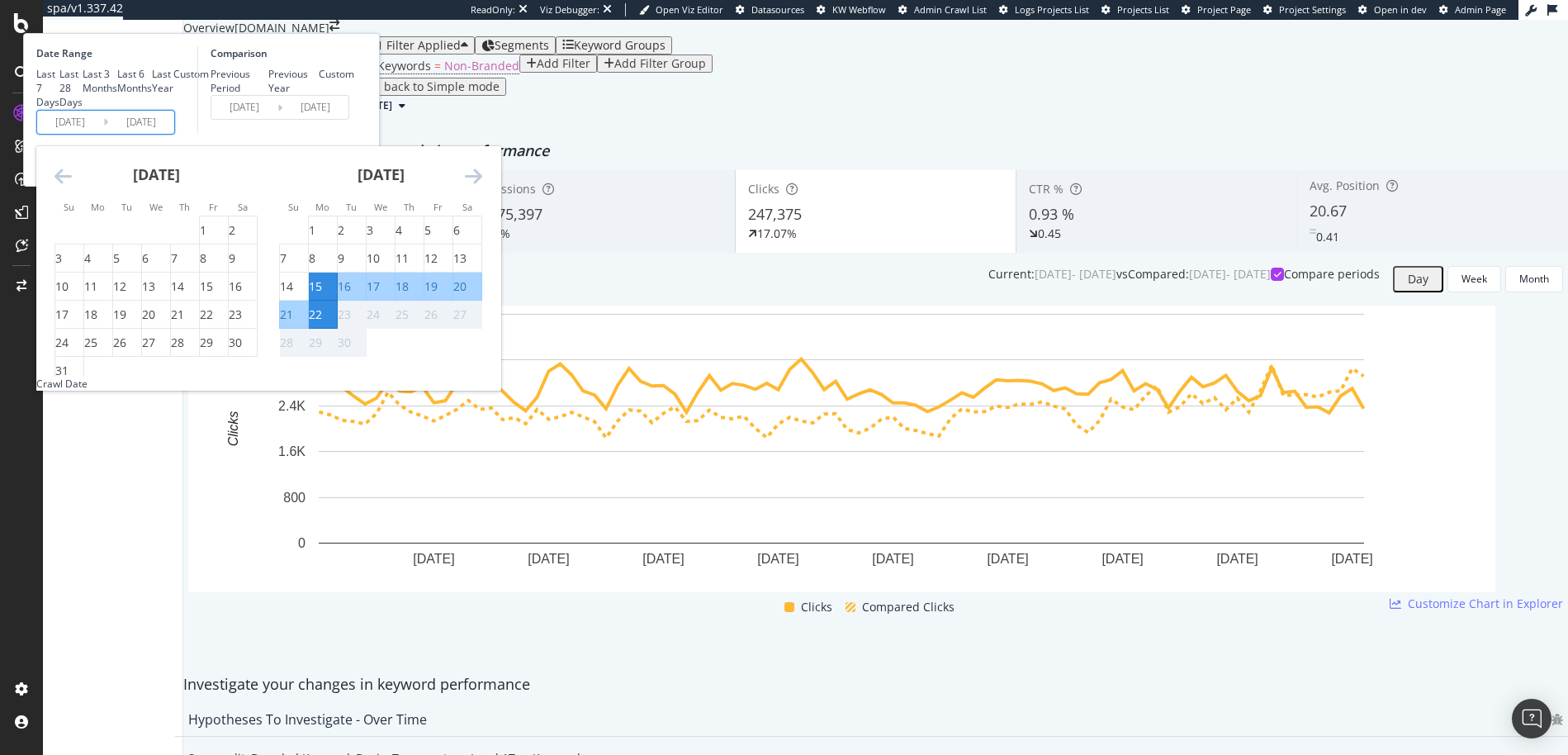
click at [322, 323] on div "22" at bounding box center [316, 314] width 14 height 16
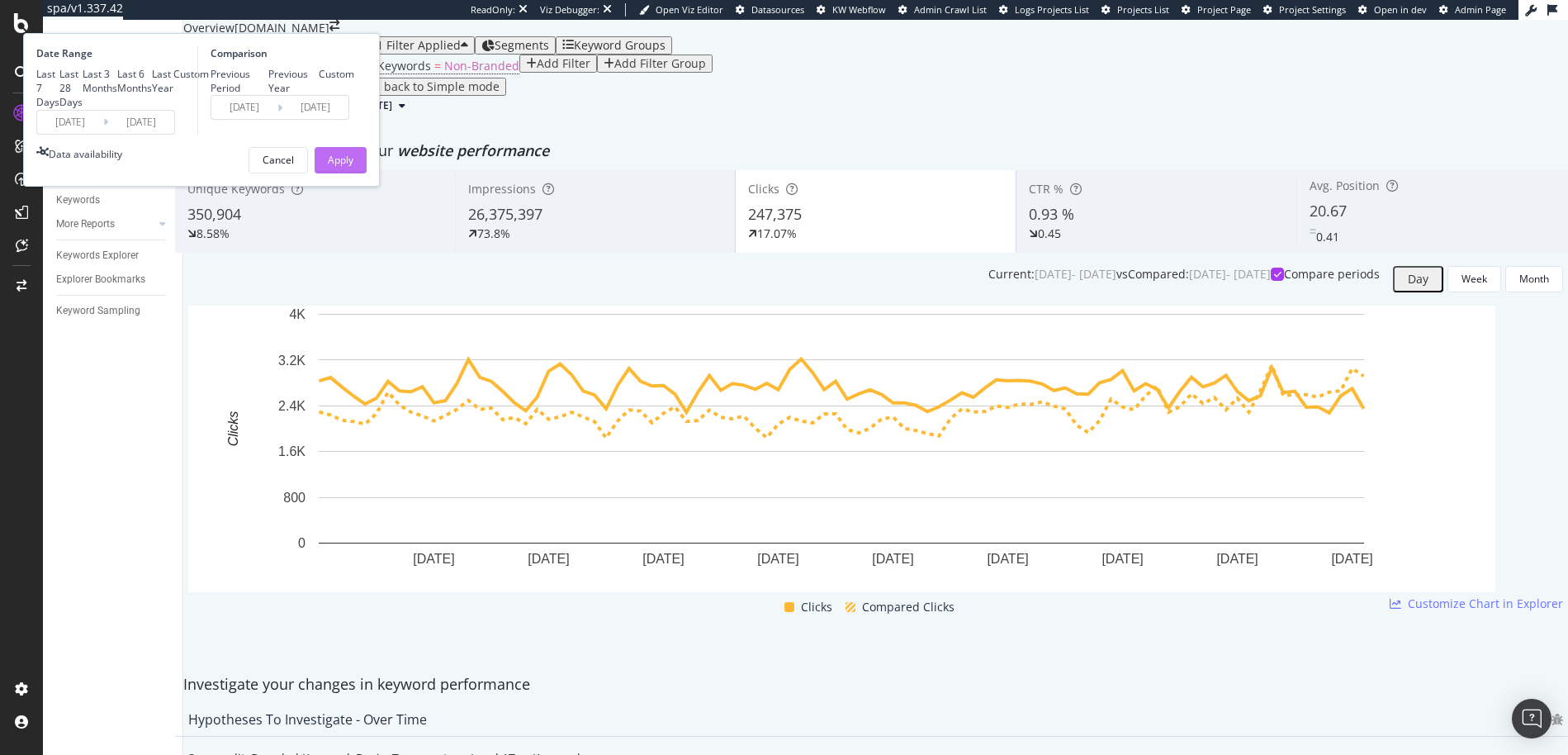
click at [353, 166] on div "Apply" at bounding box center [340, 160] width 25 height 14
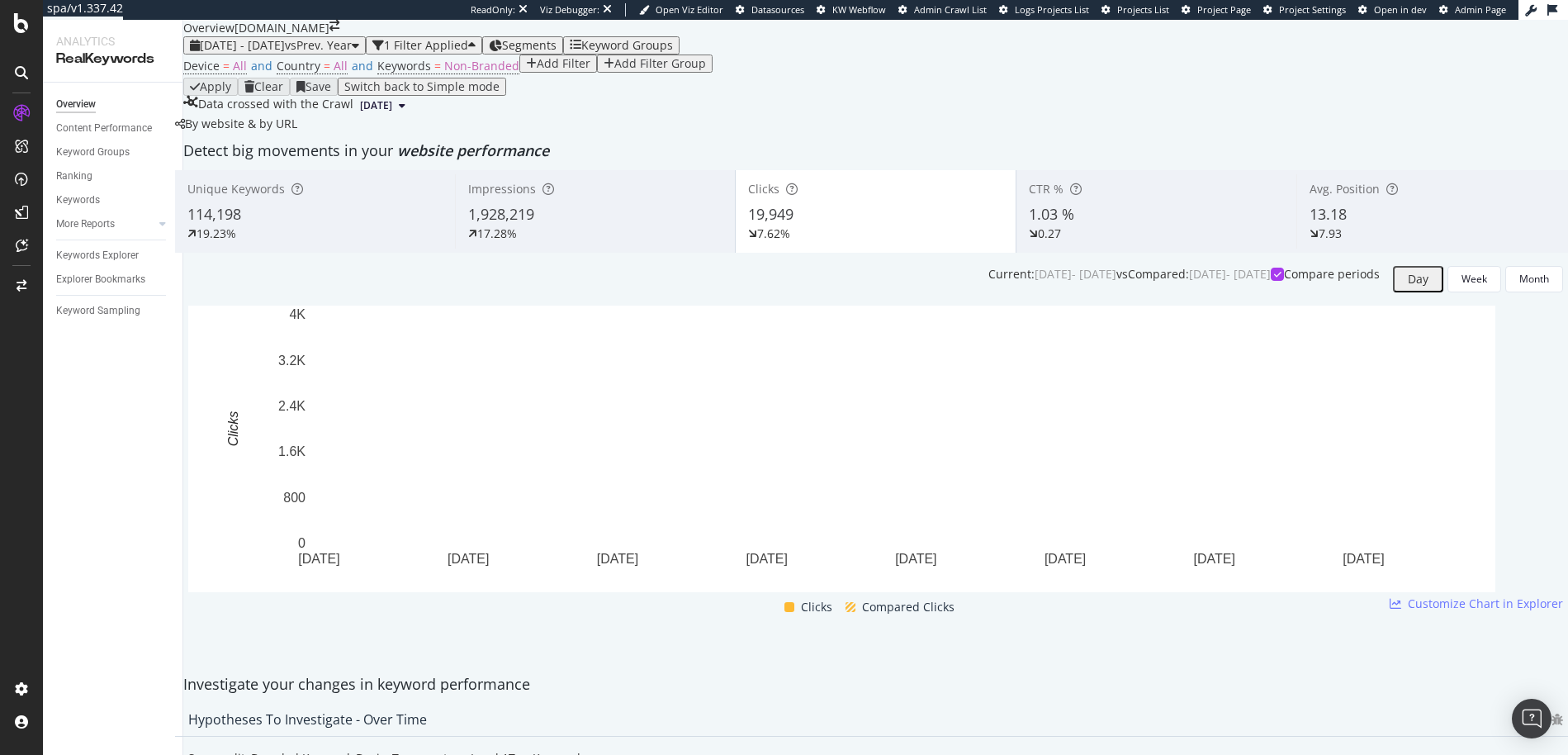
scroll to position [1874, 0]
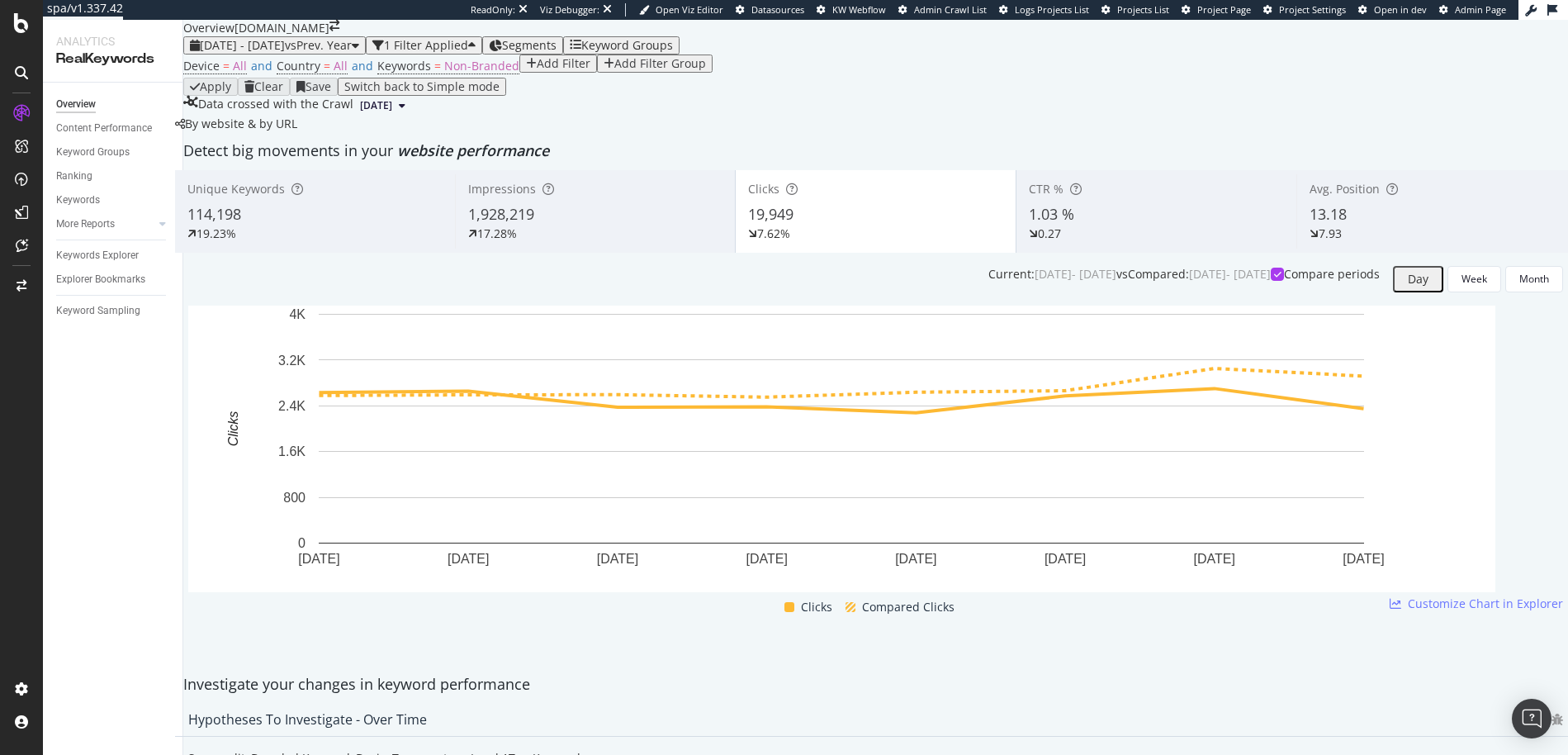
click at [537, 70] on div "Add Filter" at bounding box center [563, 64] width 53 height 14
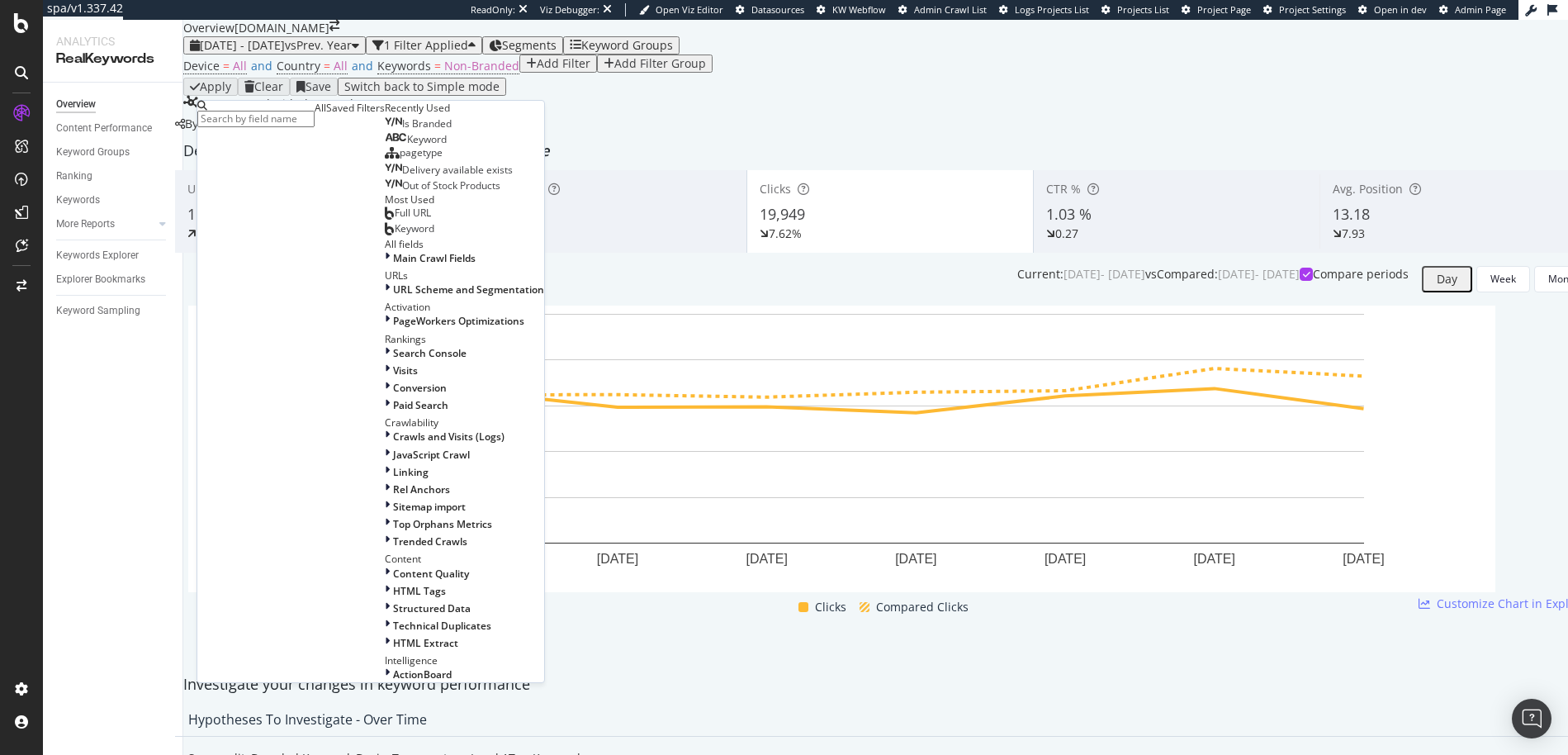
click at [407, 146] on span "Keyword" at bounding box center [427, 139] width 40 height 14
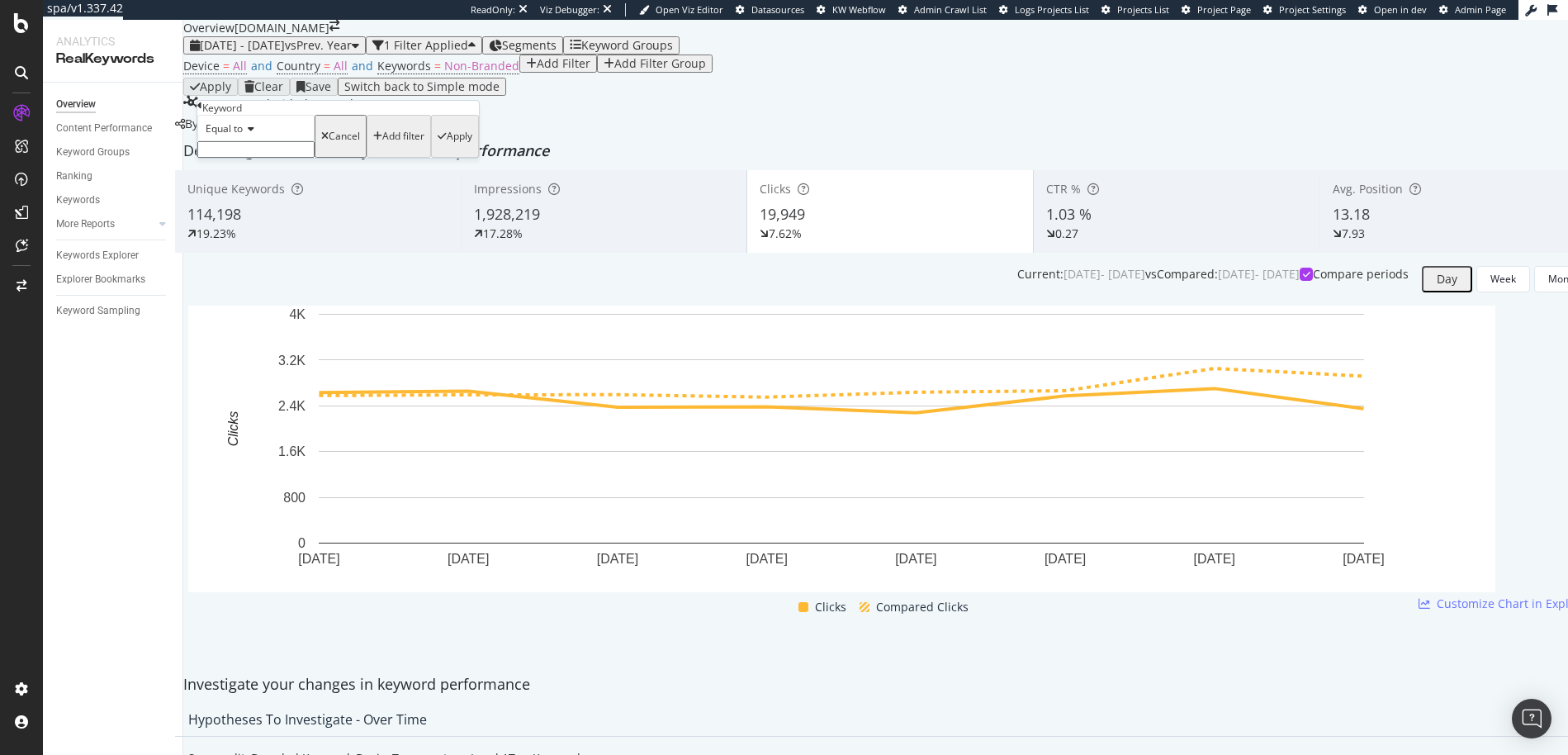
click at [252, 134] on icon at bounding box center [249, 129] width 12 height 10
click at [243, 262] on span "Contains" at bounding box center [222, 255] width 41 height 14
click at [250, 158] on input "text" at bounding box center [256, 149] width 117 height 16
type input "advent"
click at [438, 146] on div "button" at bounding box center [442, 141] width 9 height 10
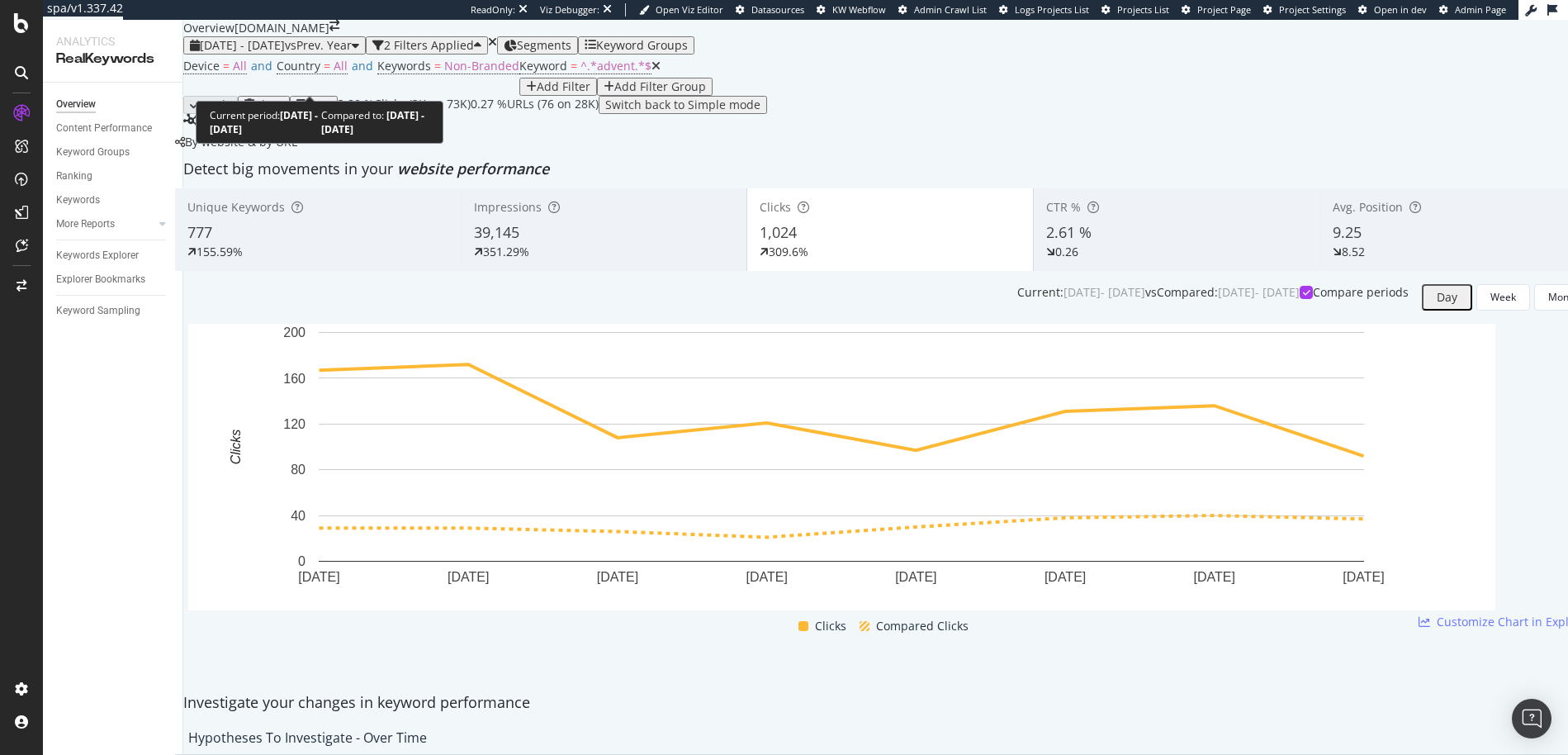
click at [261, 53] on span "[DATE] - [DATE]" at bounding box center [242, 45] width 85 height 15
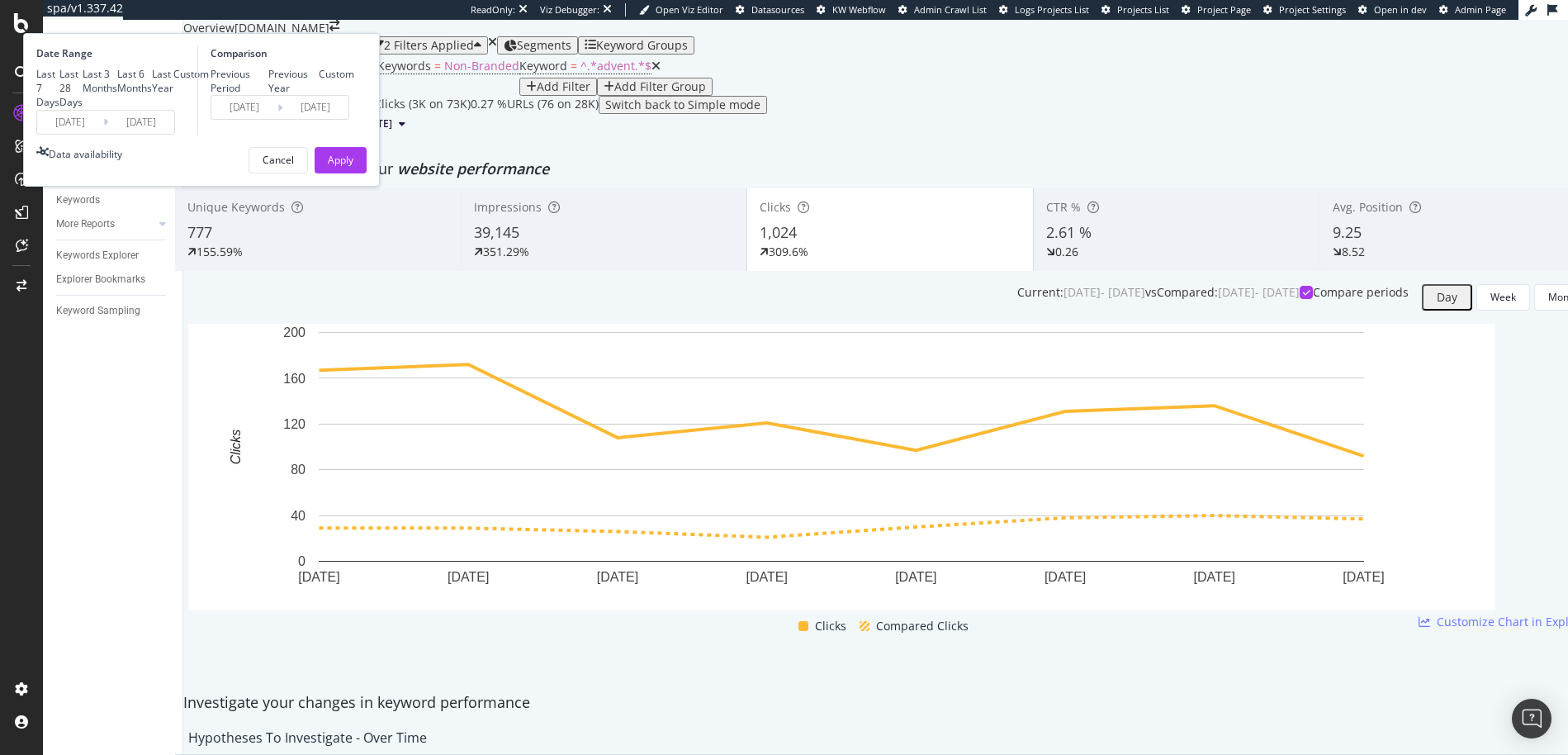
click at [59, 88] on div "Last 28 Days" at bounding box center [59, 88] width 0 height 0
type input "[DATE]"
click at [353, 166] on div "Apply" at bounding box center [340, 160] width 25 height 14
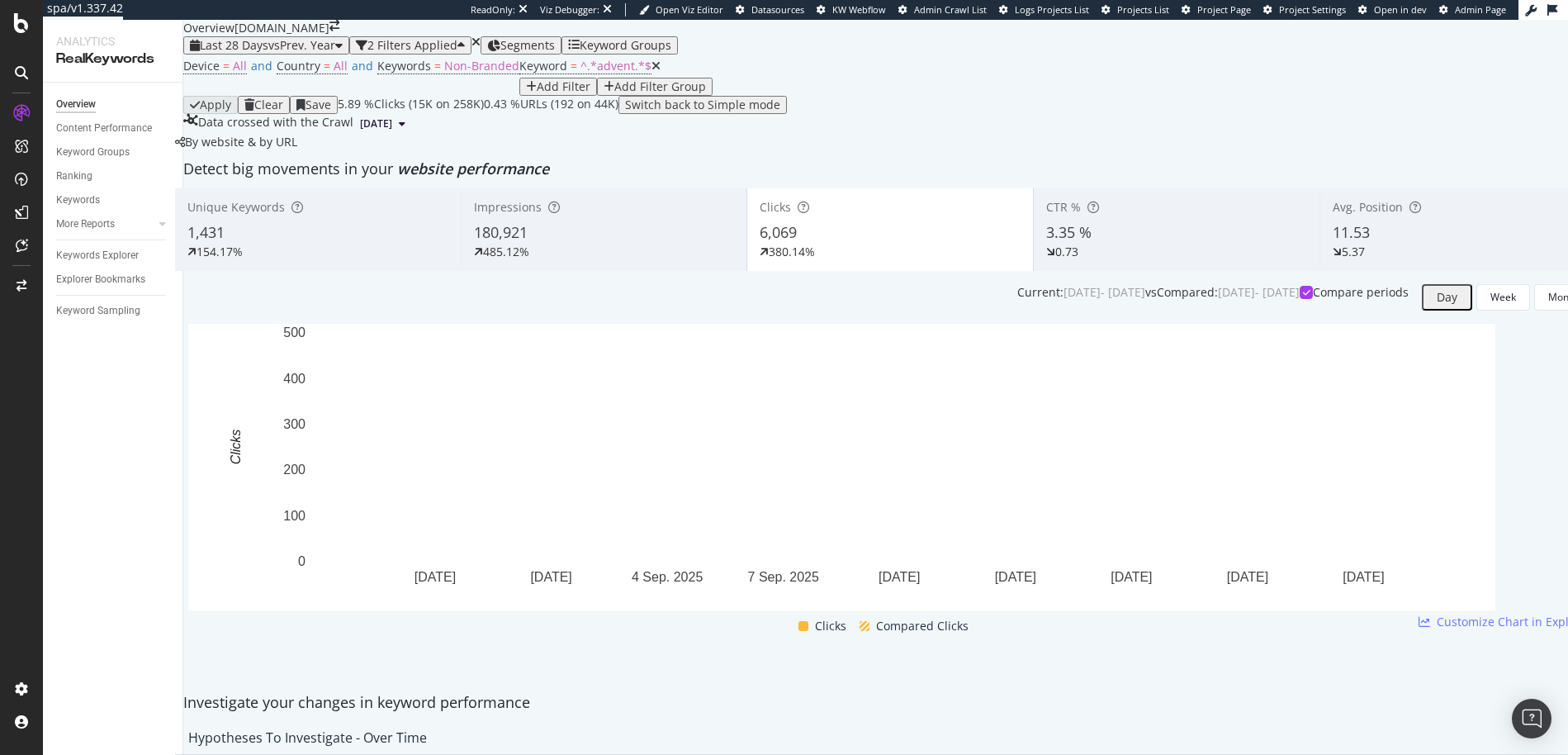
scroll to position [1900, 0]
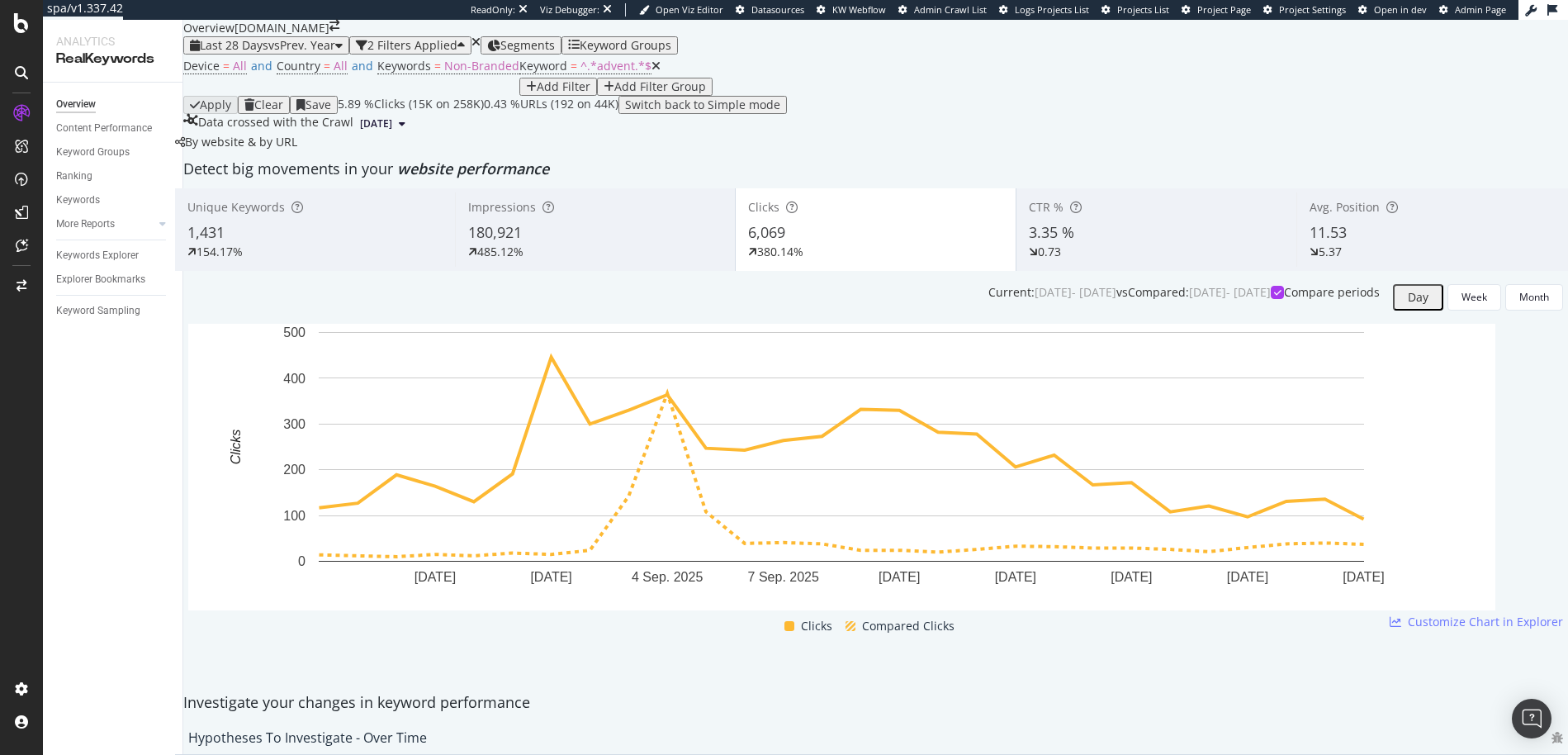
scroll to position [1507, 0]
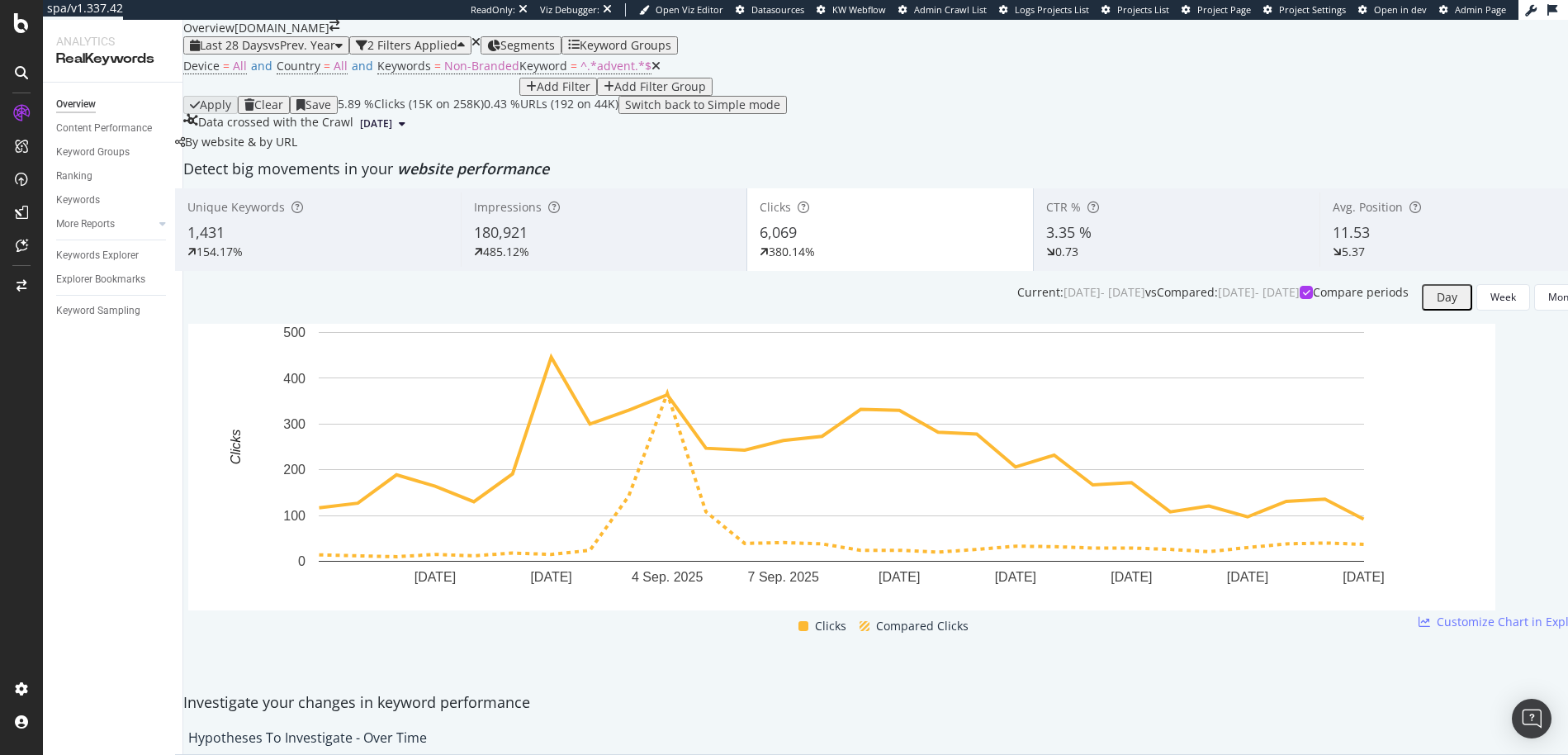
scroll to position [1663, 0]
